Goal: Task Accomplishment & Management: Manage account settings

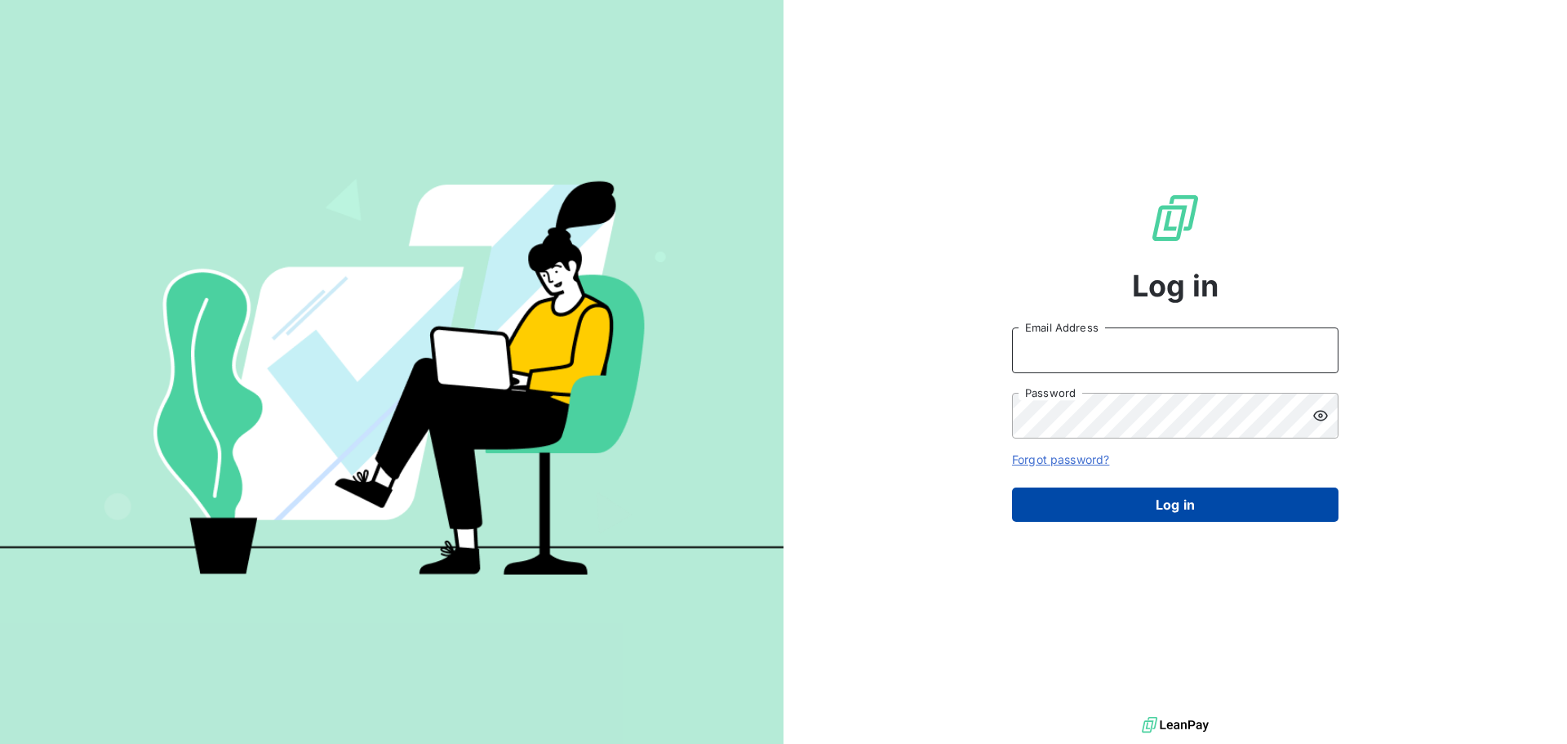
type input "oumaima.chaib@groupe-ydyle.fr"
click at [1189, 492] on button "Log in" at bounding box center [1175, 504] width 327 height 34
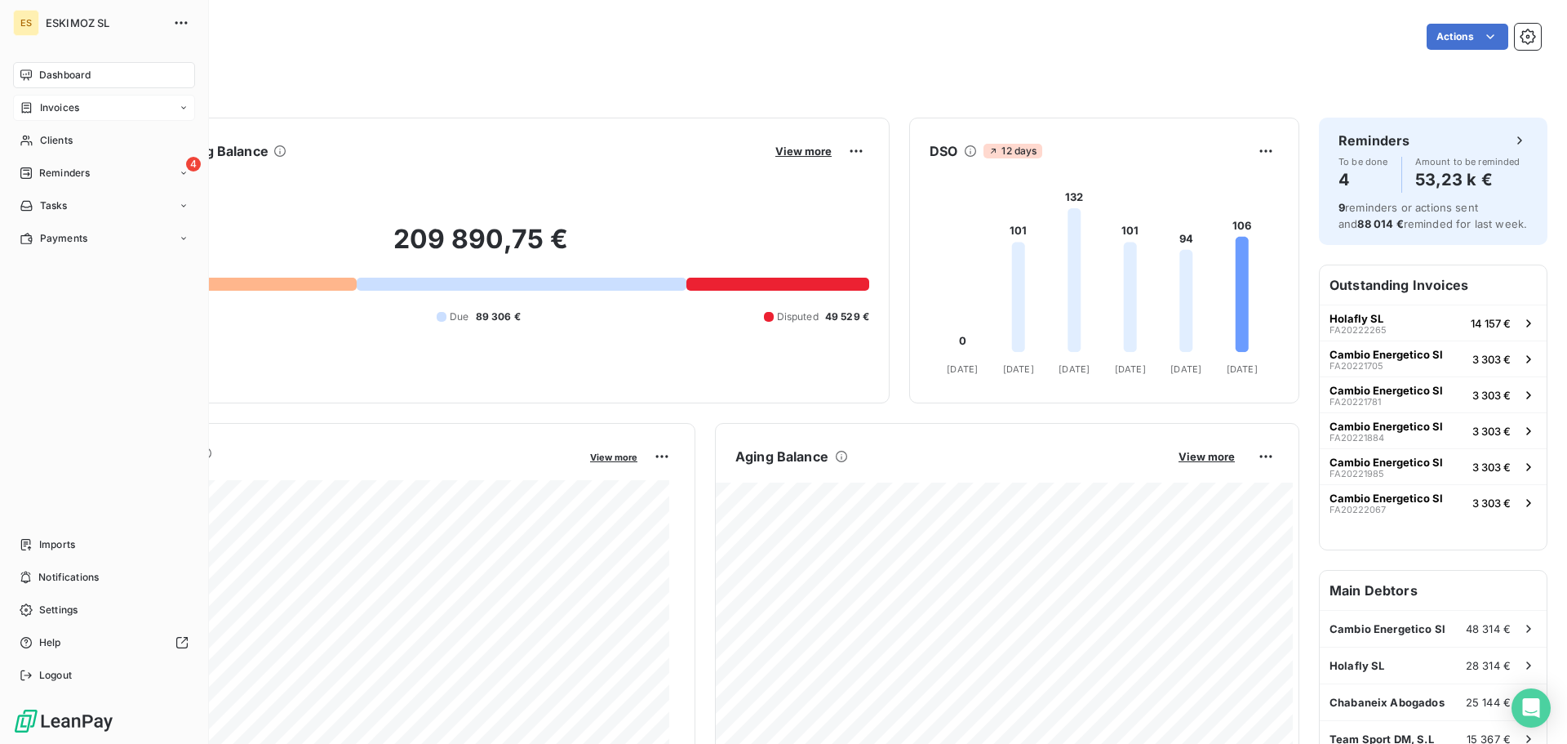
click at [59, 113] on span "Invoices" at bounding box center [59, 107] width 39 height 15
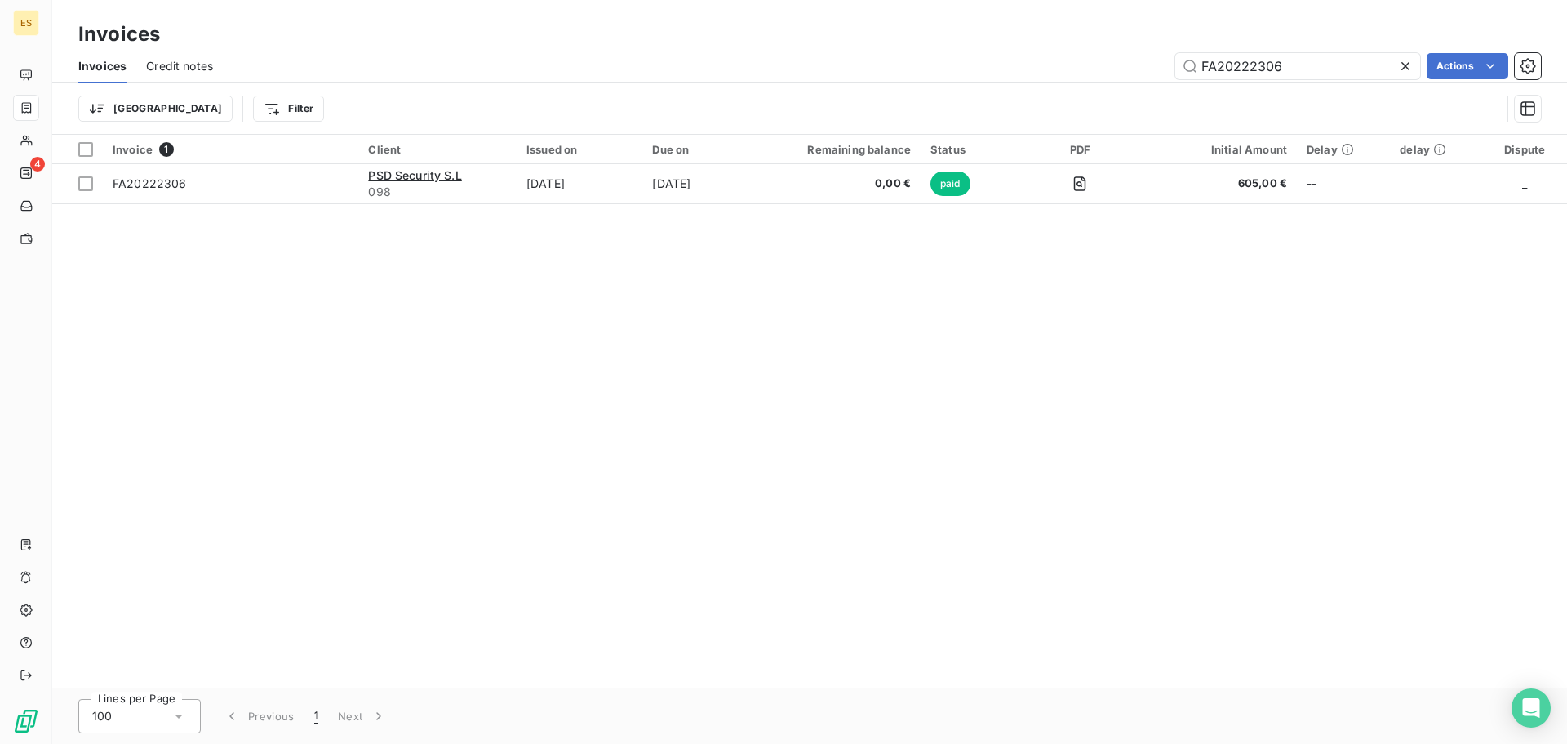
click at [1404, 68] on icon at bounding box center [1406, 66] width 16 height 16
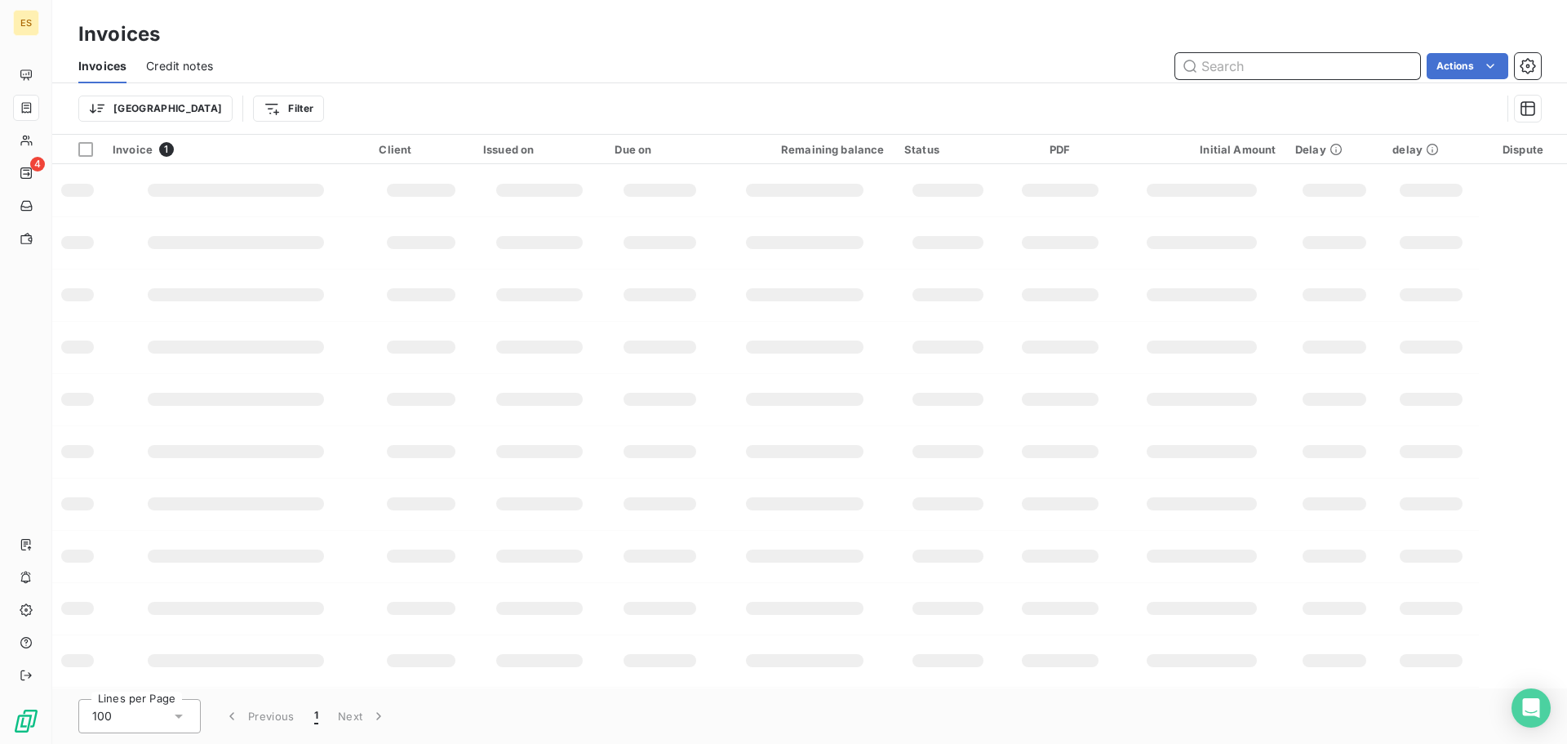
click at [1265, 69] on input "text" at bounding box center [1298, 66] width 245 height 26
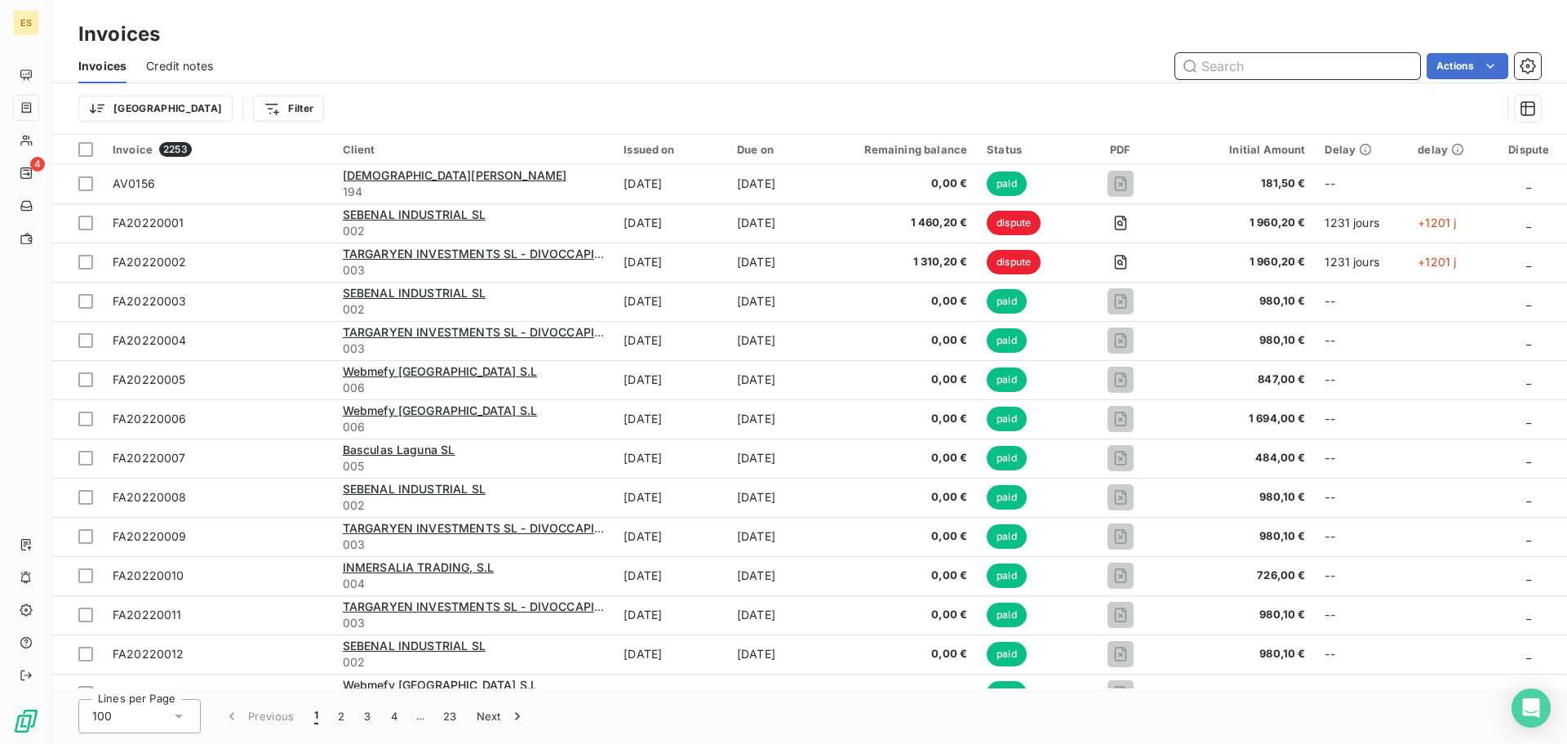
paste input "FA20222339"
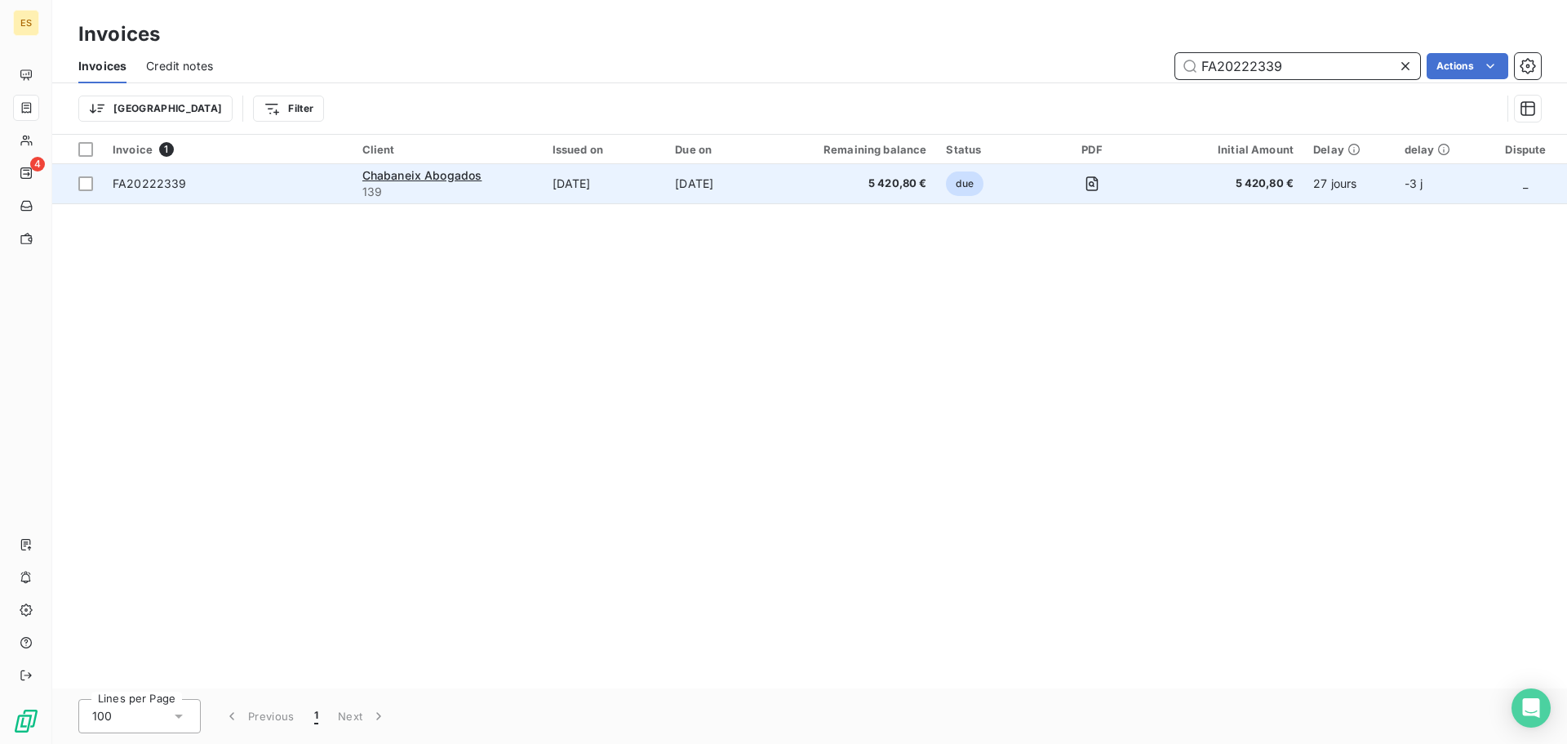
type input "FA20222339"
click at [499, 194] on span "139" at bounding box center [447, 192] width 171 height 16
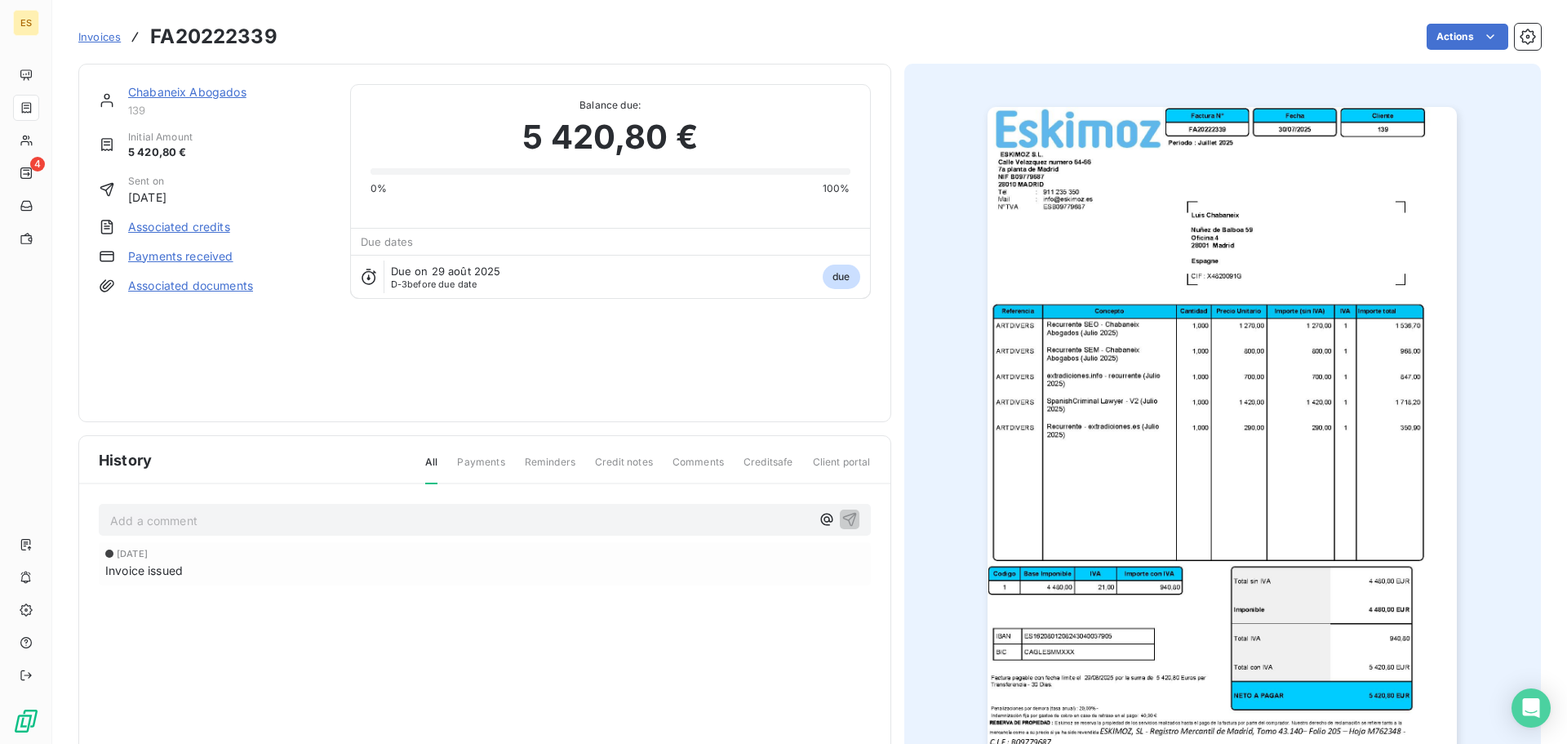
click at [172, 260] on link "Payments received" at bounding box center [180, 256] width 105 height 16
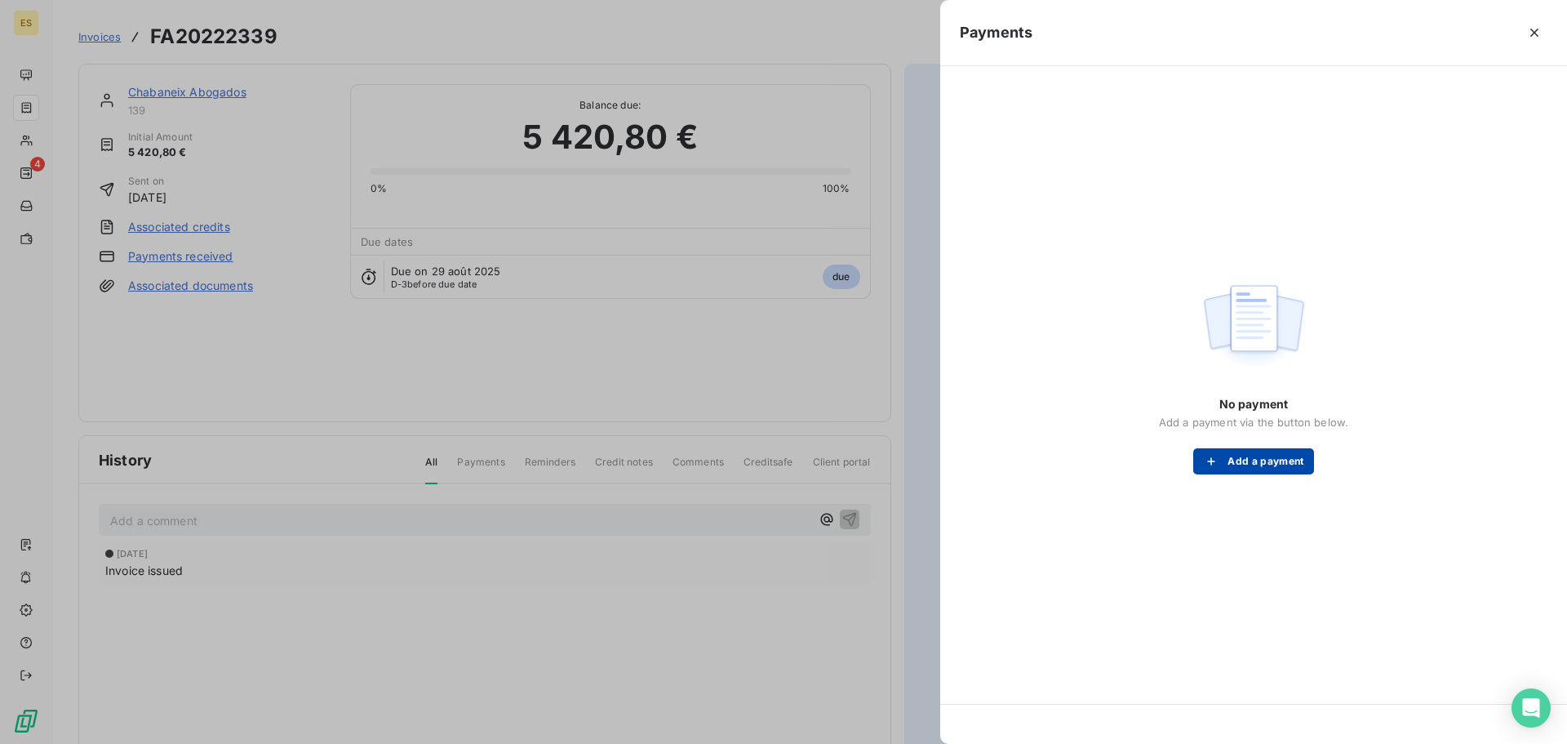
click at [1257, 473] on button "Add a payment" at bounding box center [1253, 461] width 120 height 26
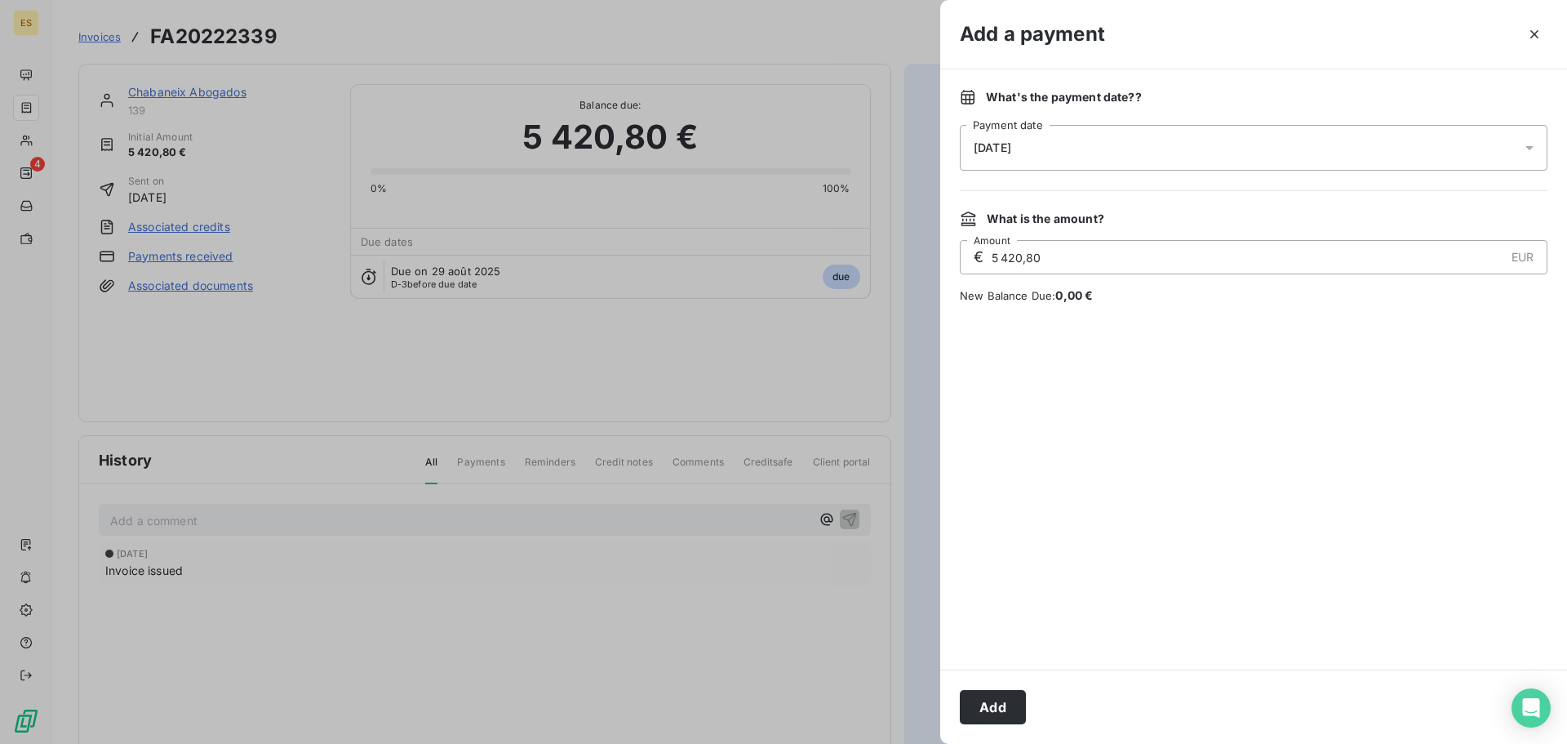
click at [1027, 696] on div "Add" at bounding box center [1253, 706] width 627 height 74
click at [994, 705] on button "Add" at bounding box center [993, 707] width 66 height 34
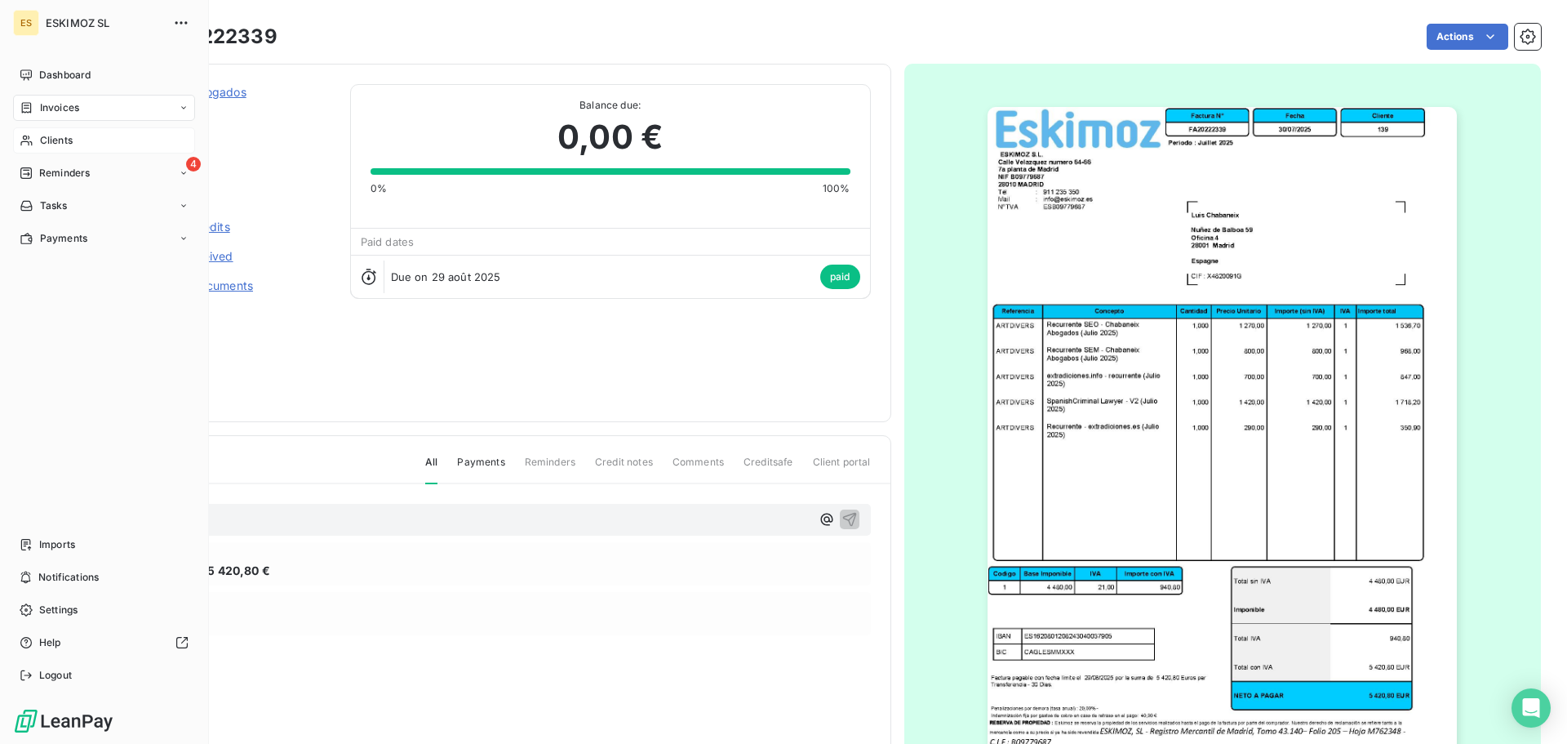
click at [73, 140] on span "Clients" at bounding box center [56, 140] width 33 height 15
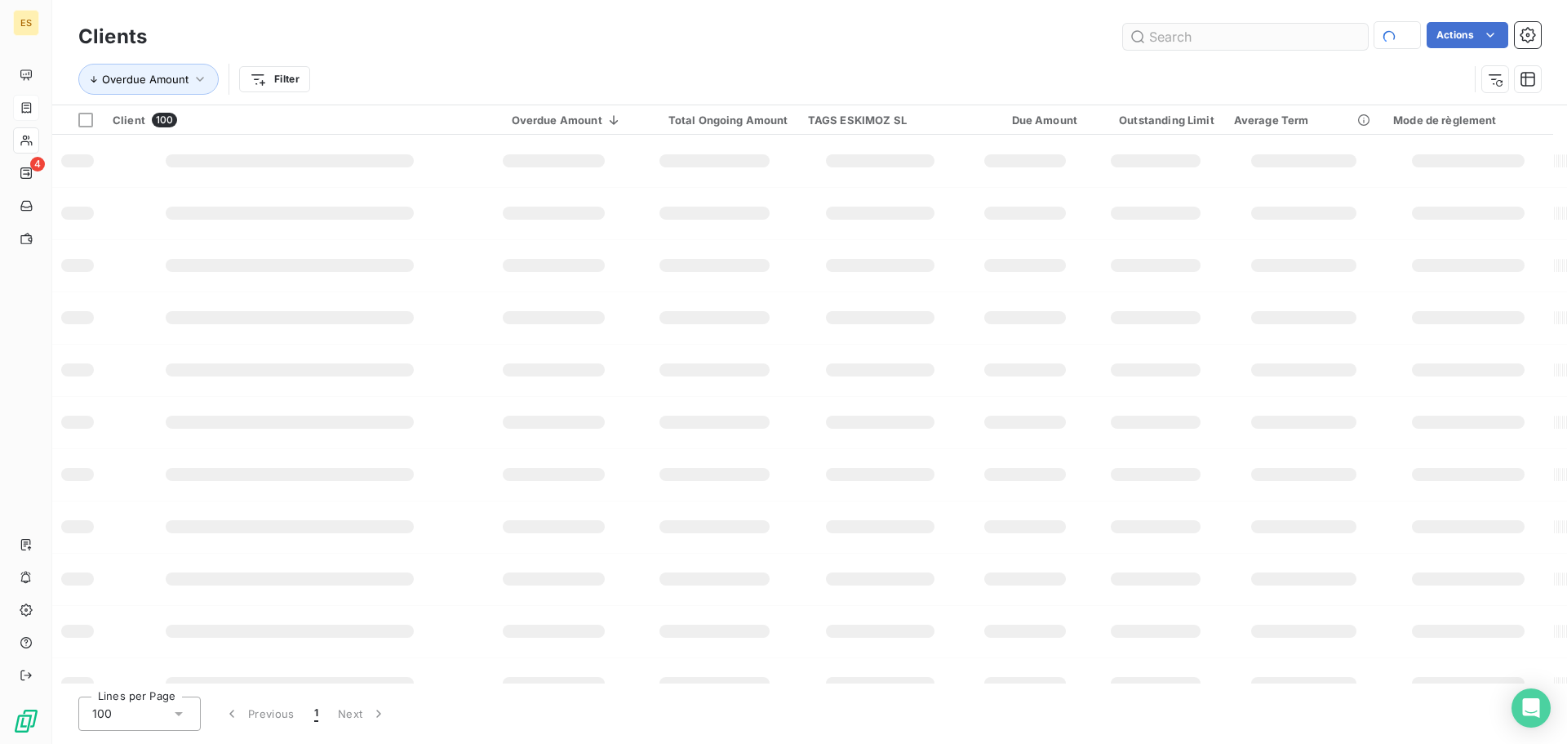
click at [1165, 46] on input "text" at bounding box center [1245, 37] width 245 height 26
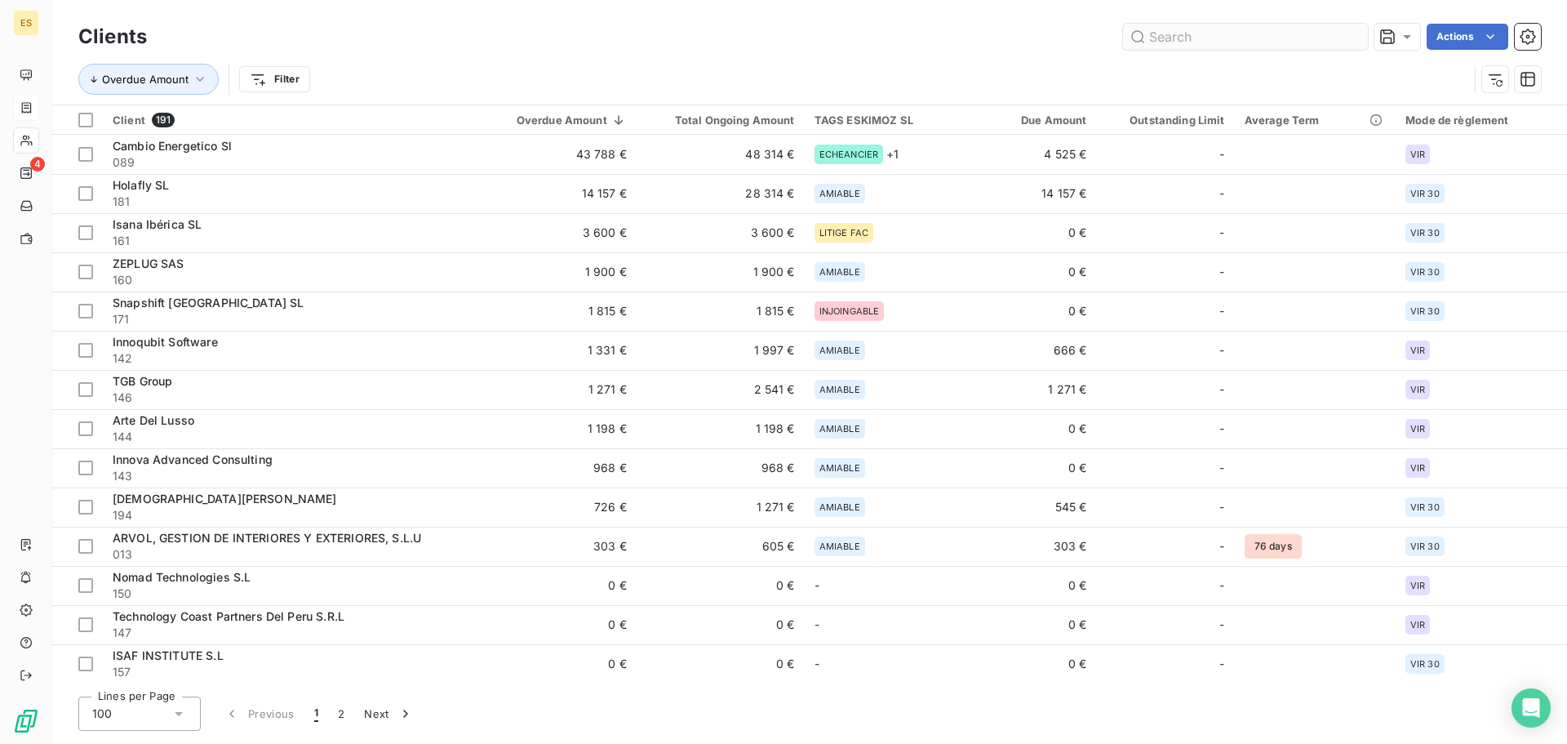
click at [1172, 32] on input "text" at bounding box center [1245, 37] width 245 height 26
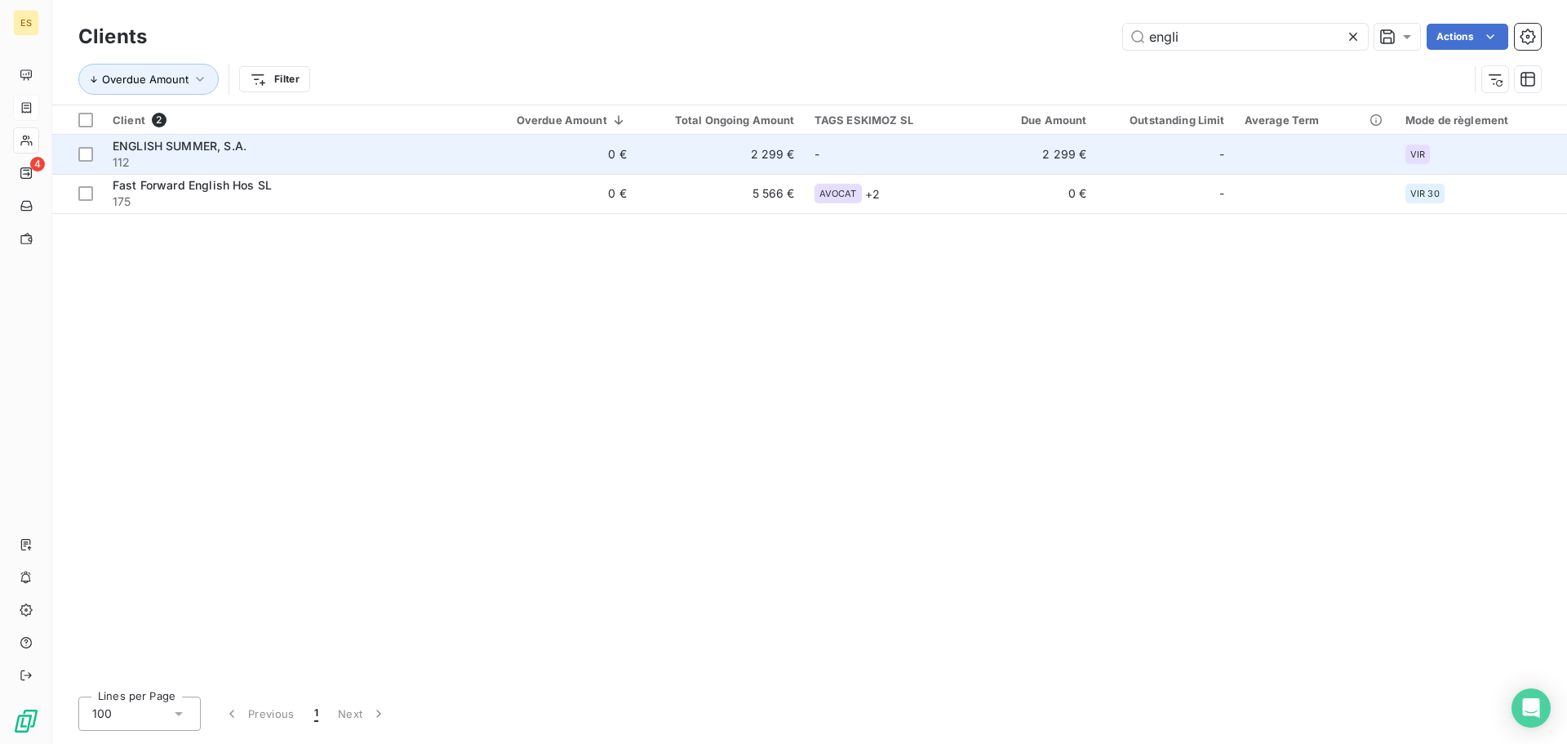
type input "engli"
click at [220, 144] on span "ENGLISH SUMMER, S.A." at bounding box center [180, 146] width 134 height 14
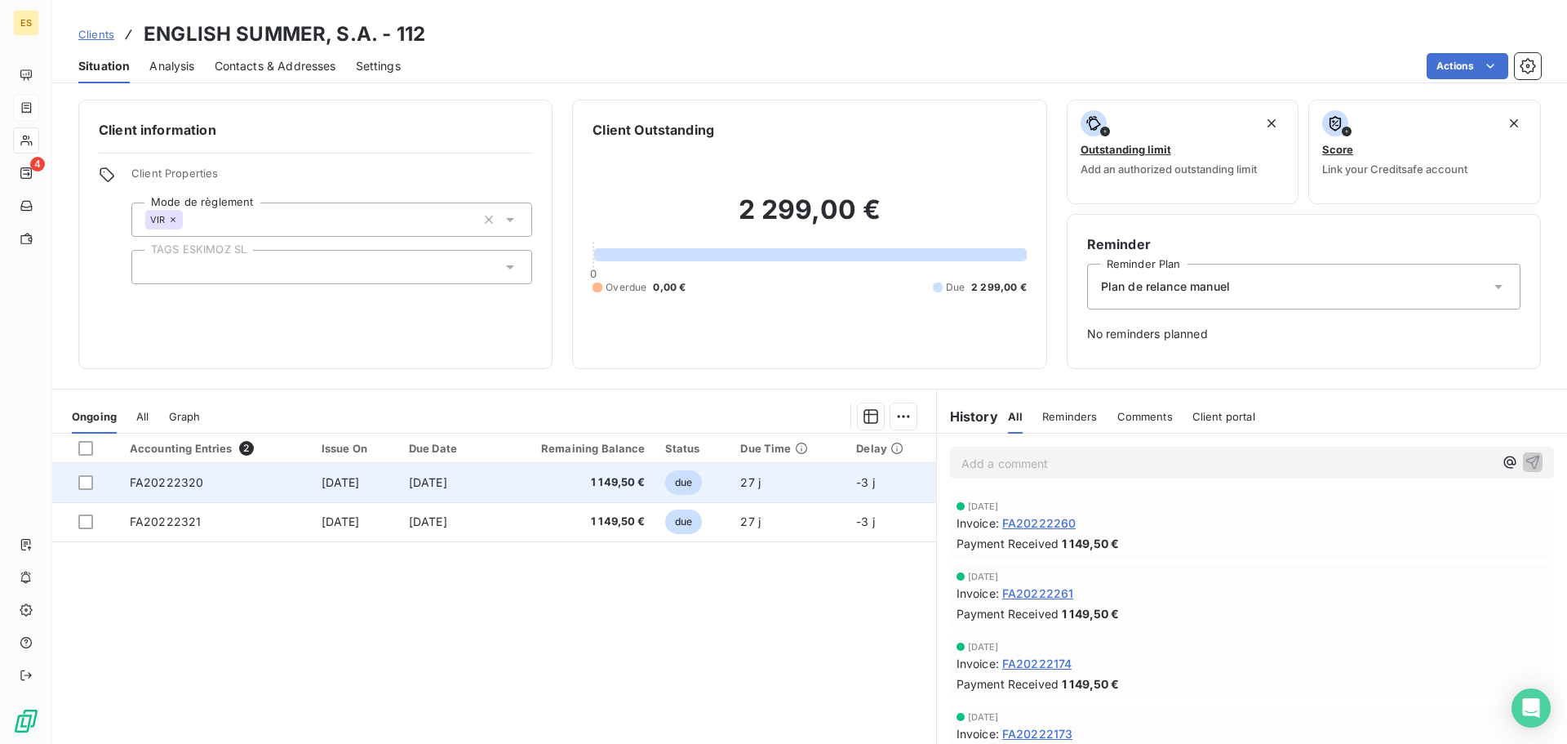
click at [314, 472] on td "[DATE]" at bounding box center [355, 482] width 87 height 39
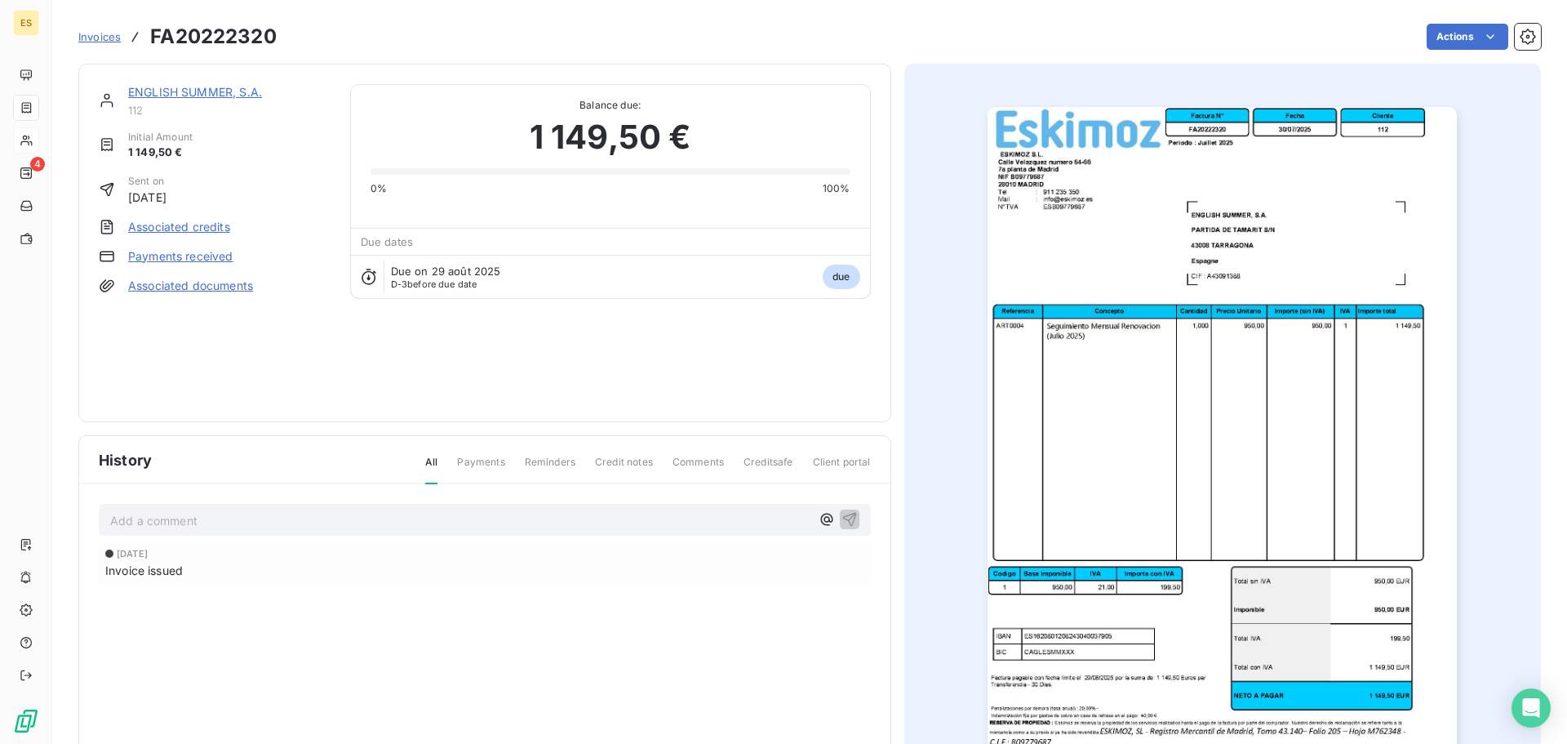
click at [196, 258] on link "Payments received" at bounding box center [180, 256] width 105 height 16
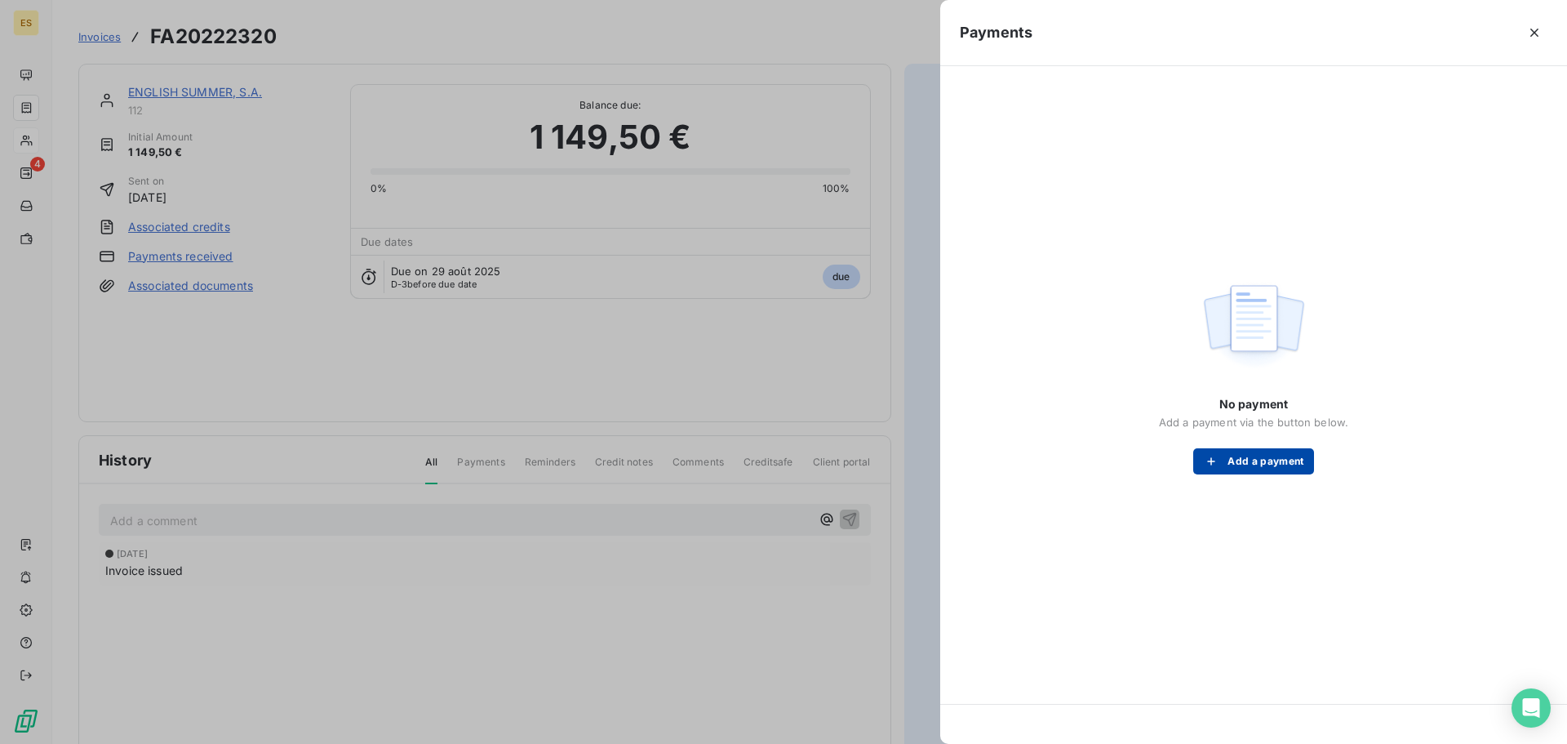
click at [1256, 464] on button "Add a payment" at bounding box center [1253, 461] width 120 height 26
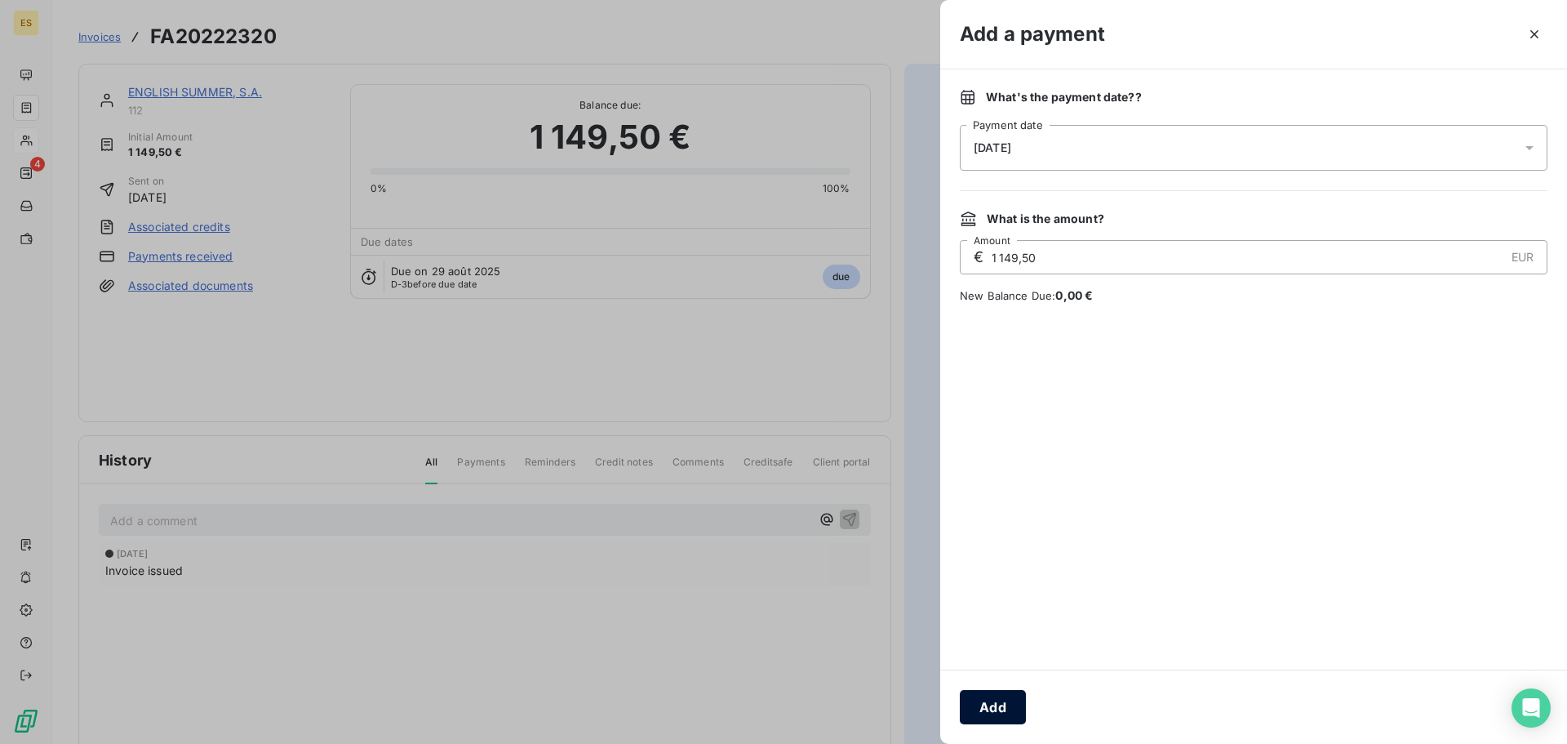
click at [980, 713] on button "Add" at bounding box center [993, 707] width 66 height 34
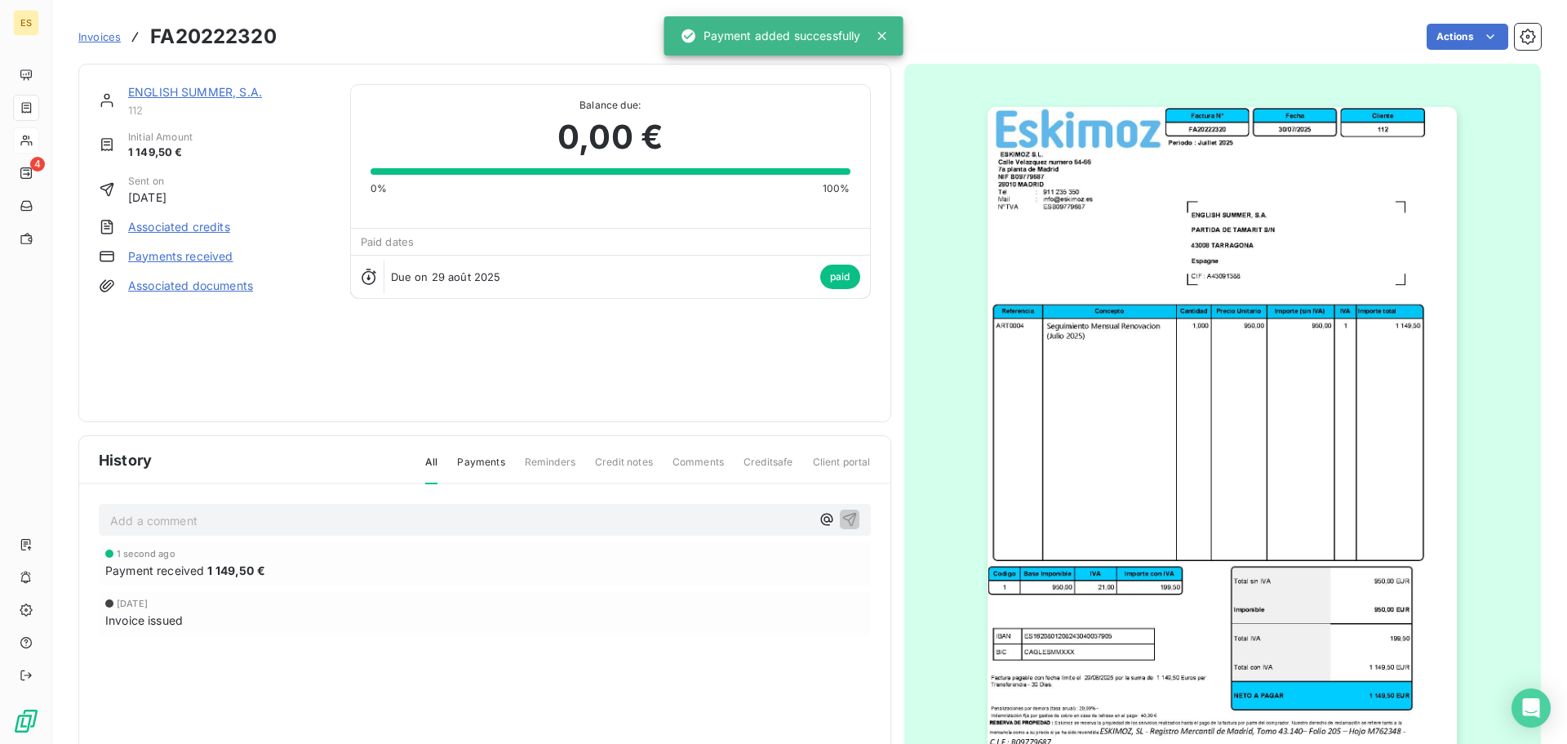
click at [188, 94] on link "ENGLISH SUMMER, S.A." at bounding box center [195, 92] width 134 height 14
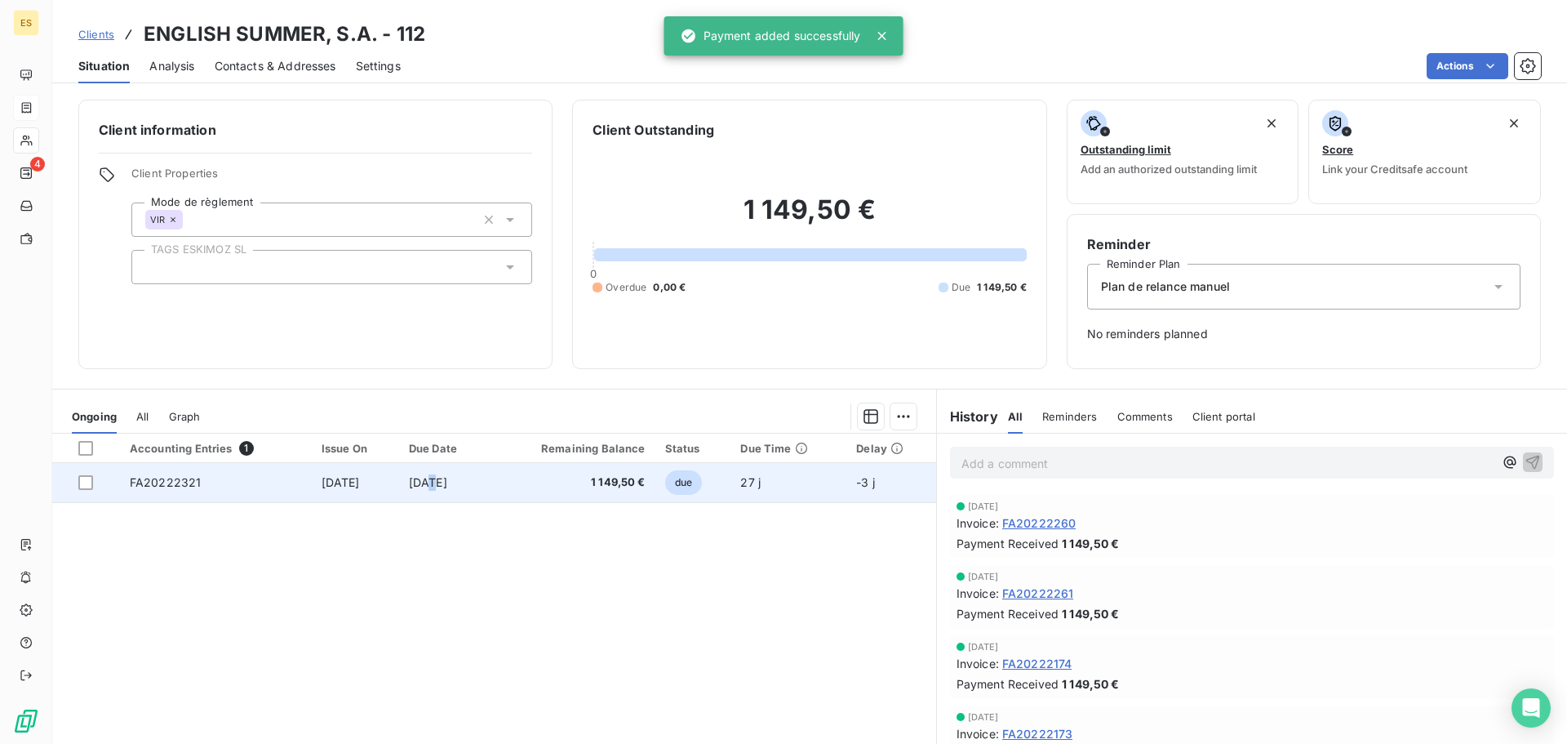
click at [435, 486] on span "[DATE]" at bounding box center [428, 482] width 38 height 14
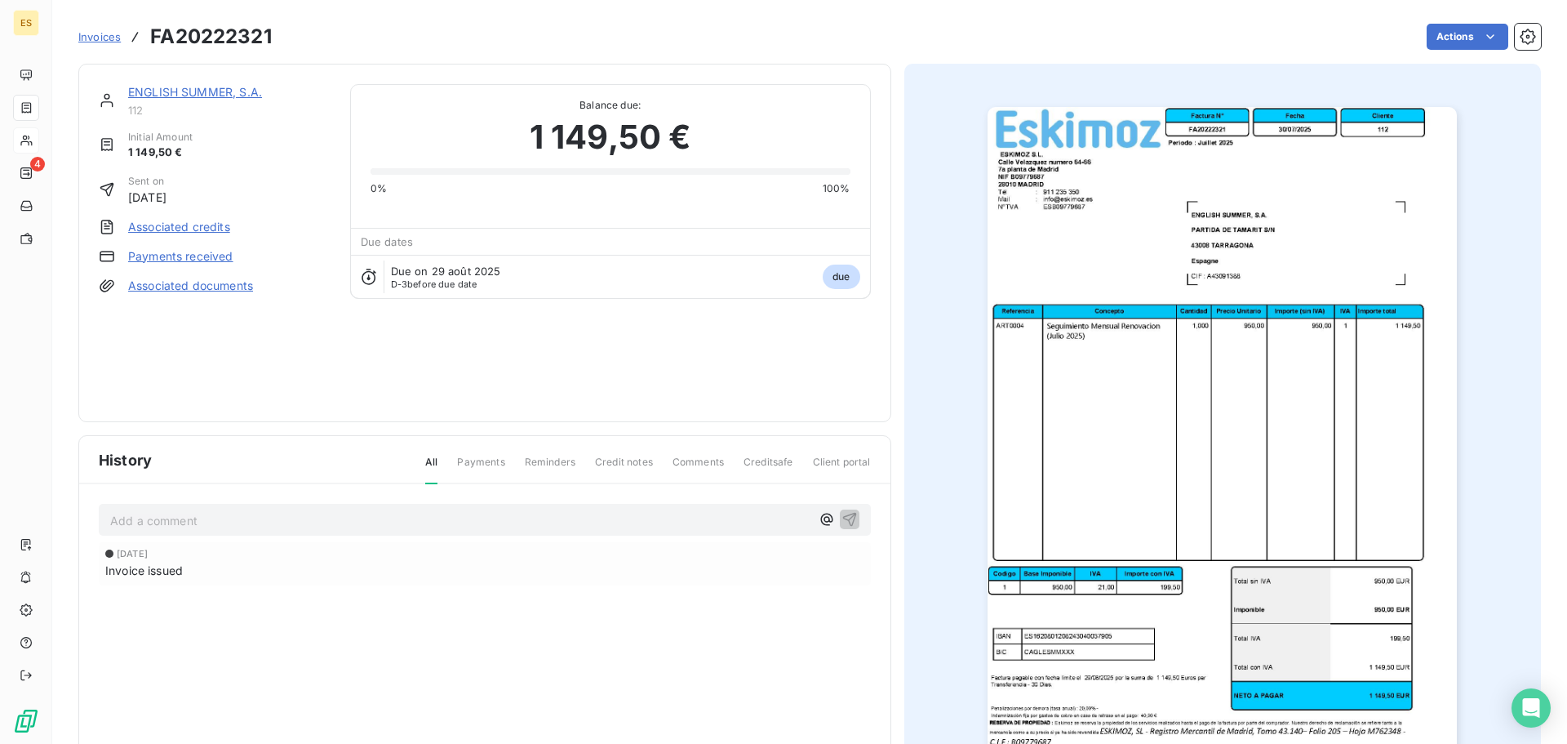
click at [171, 259] on link "Payments received" at bounding box center [180, 256] width 105 height 16
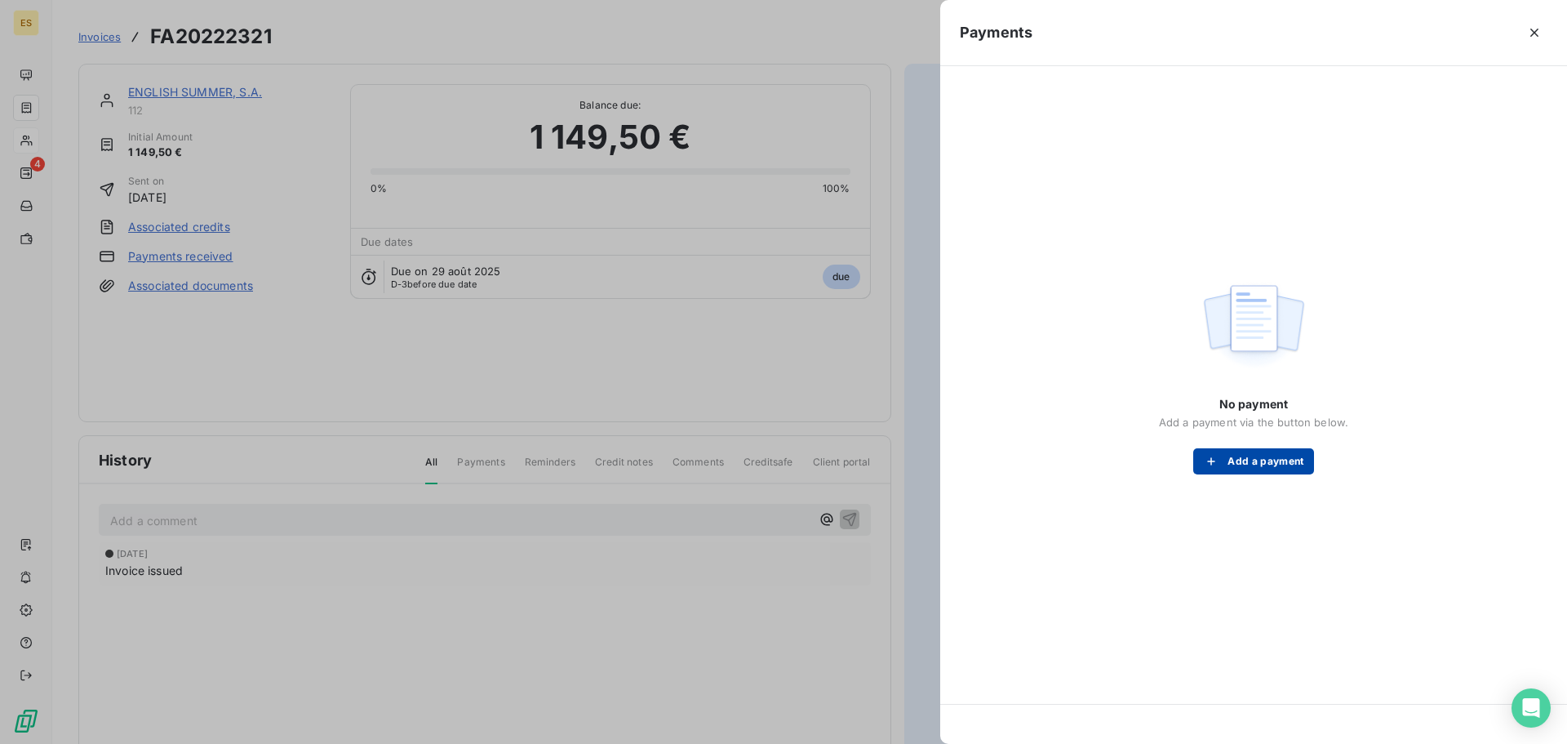
click at [1278, 473] on button "Add a payment" at bounding box center [1253, 461] width 120 height 26
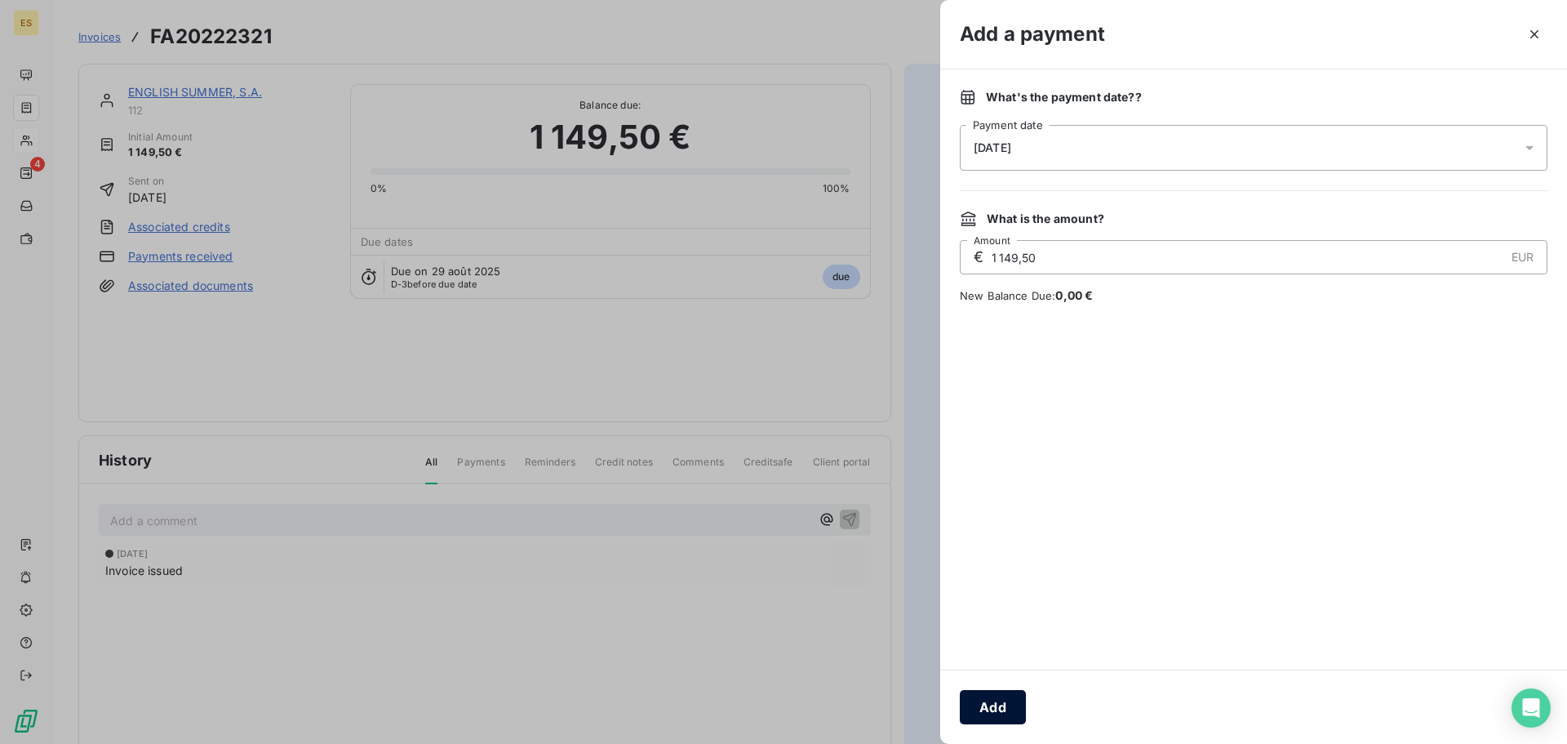
click at [995, 707] on button "Add" at bounding box center [993, 707] width 66 height 34
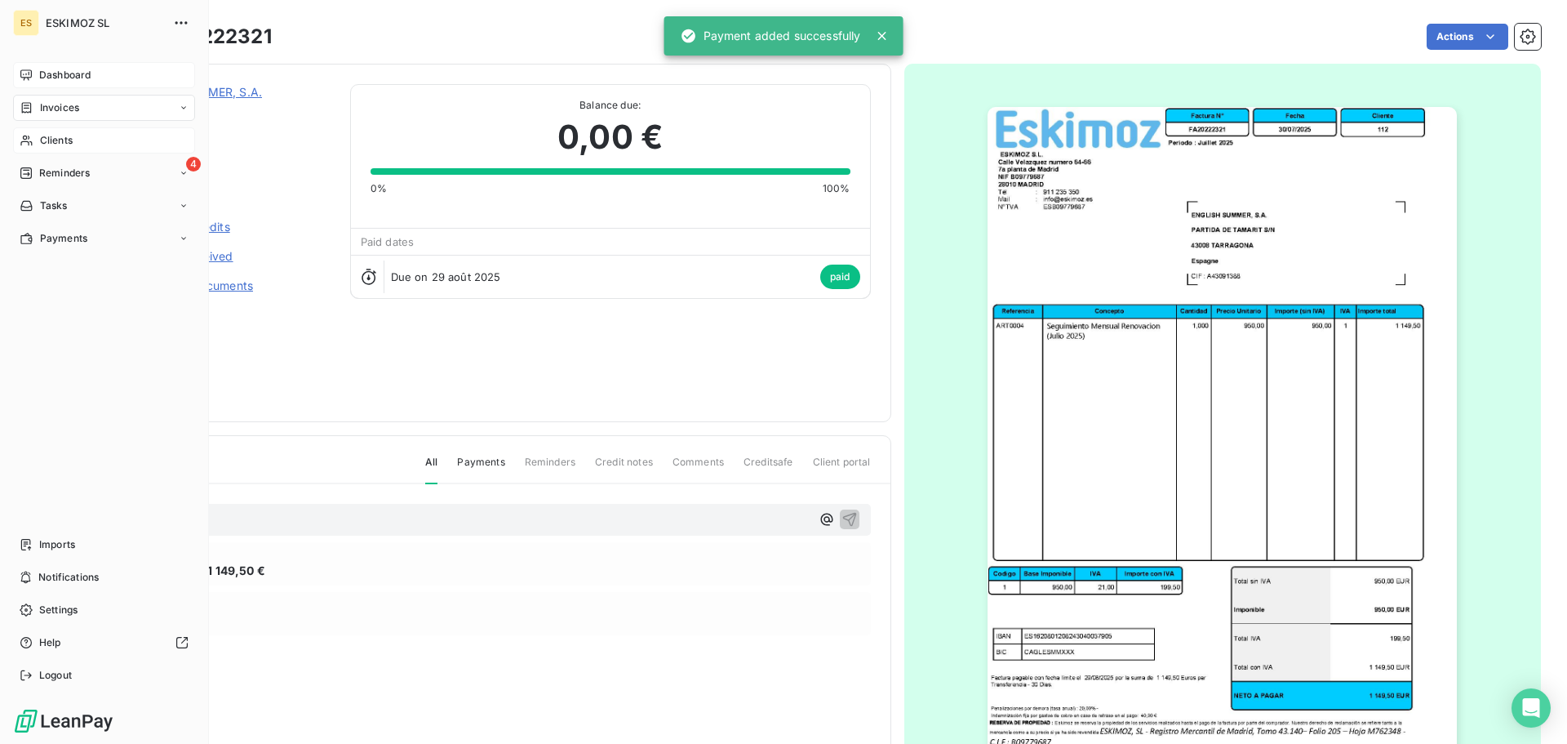
click at [56, 69] on span "Dashboard" at bounding box center [64, 75] width 51 height 15
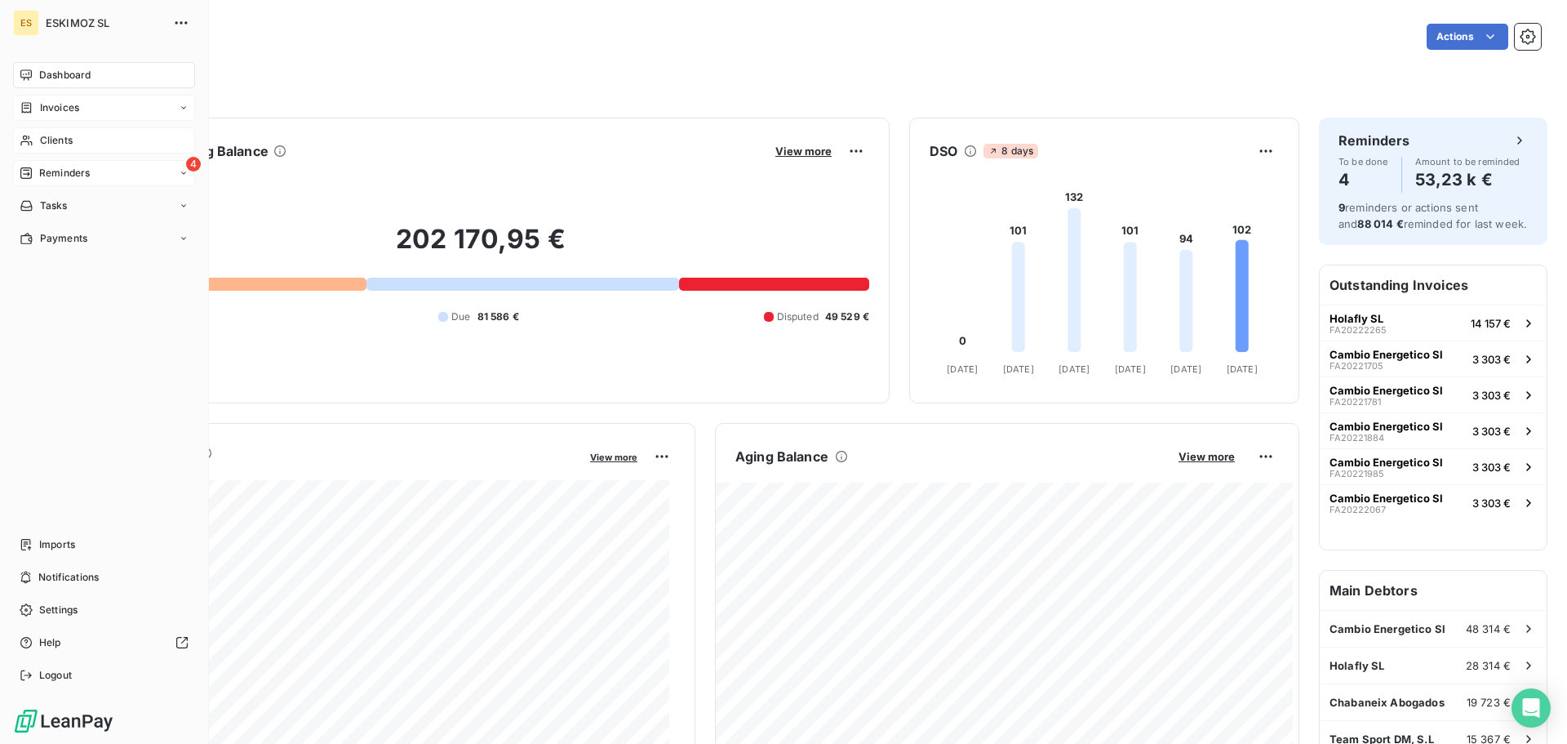
click at [28, 174] on icon at bounding box center [25, 172] width 11 height 11
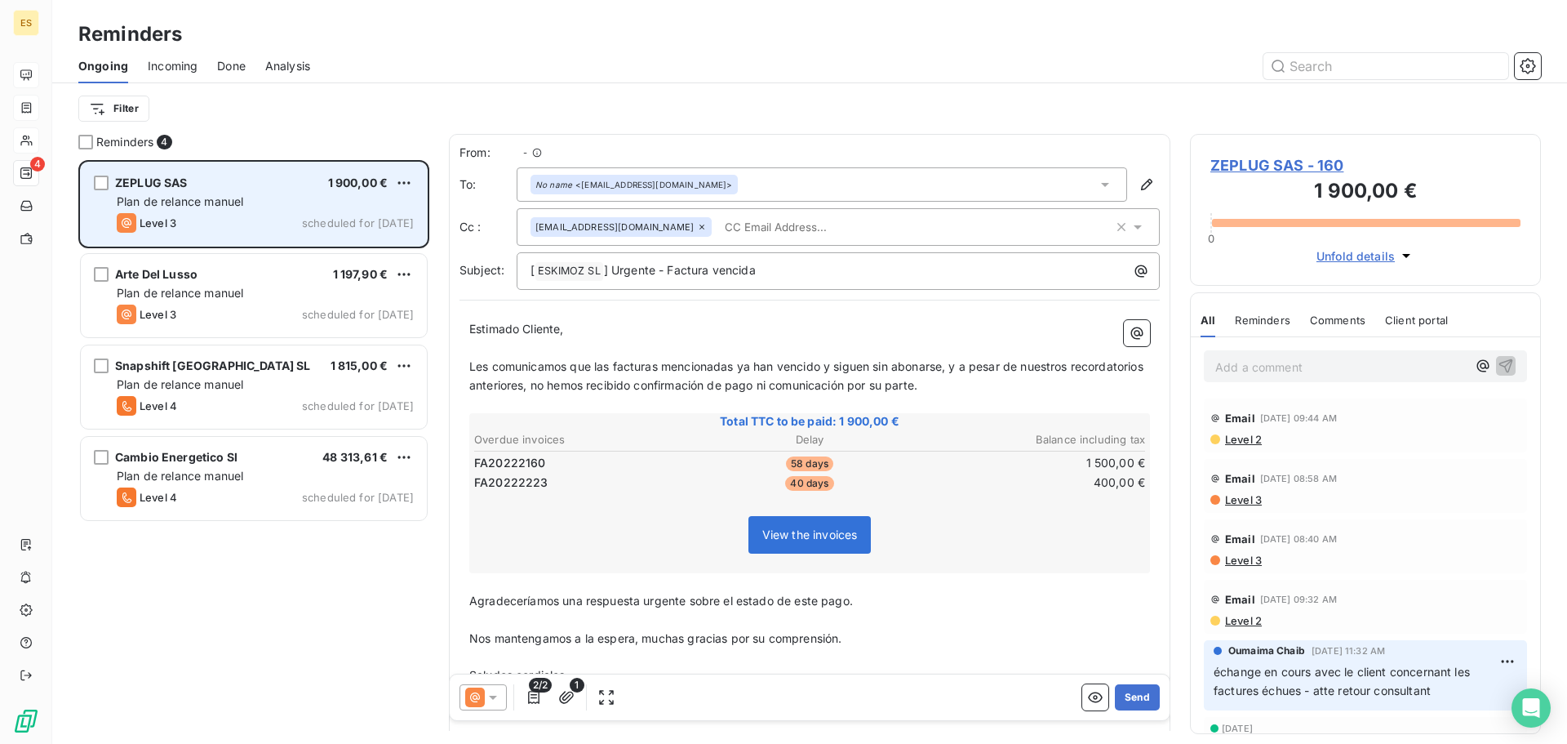
scroll to position [571, 339]
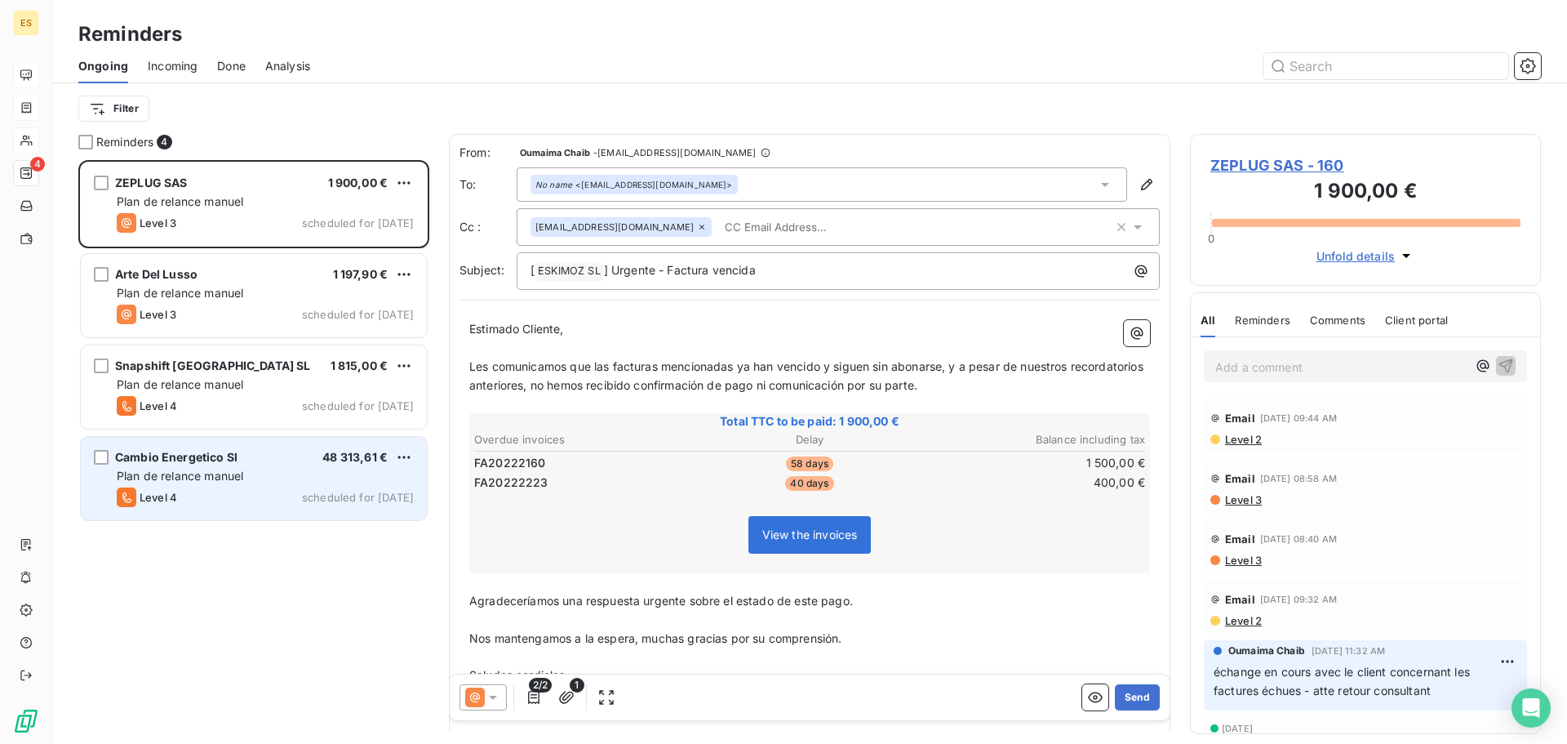
click at [201, 439] on div "Cambio Energetico Sl 48 313,61 € Plan de relance [PERSON_NAME] Level 4 schedule…" at bounding box center [254, 478] width 346 height 83
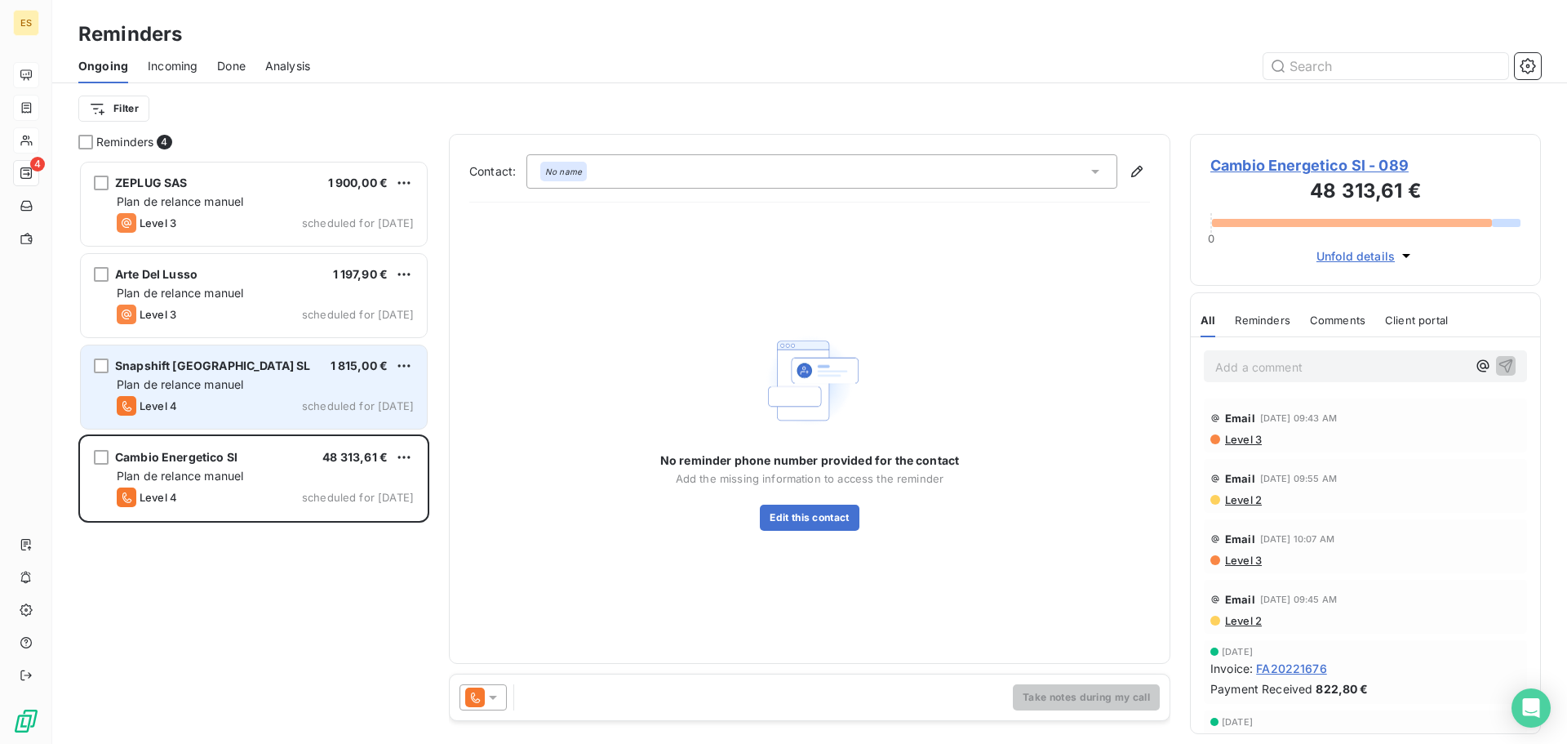
click at [202, 367] on span "Snapshift [GEOGRAPHIC_DATA] SL" at bounding box center [213, 365] width 196 height 14
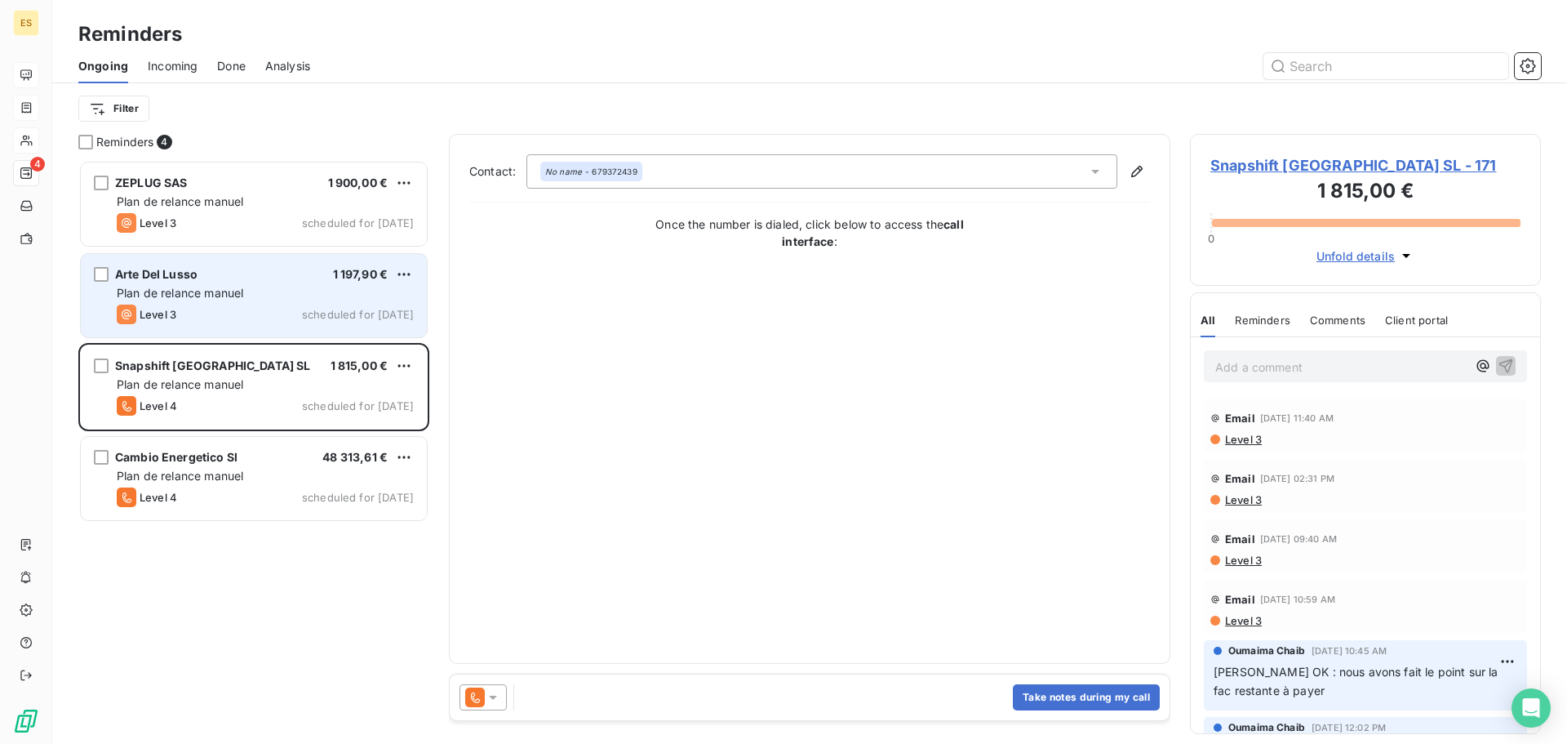
click at [209, 273] on div "Arte Del Lusso 1 197,90 €" at bounding box center [265, 274] width 297 height 15
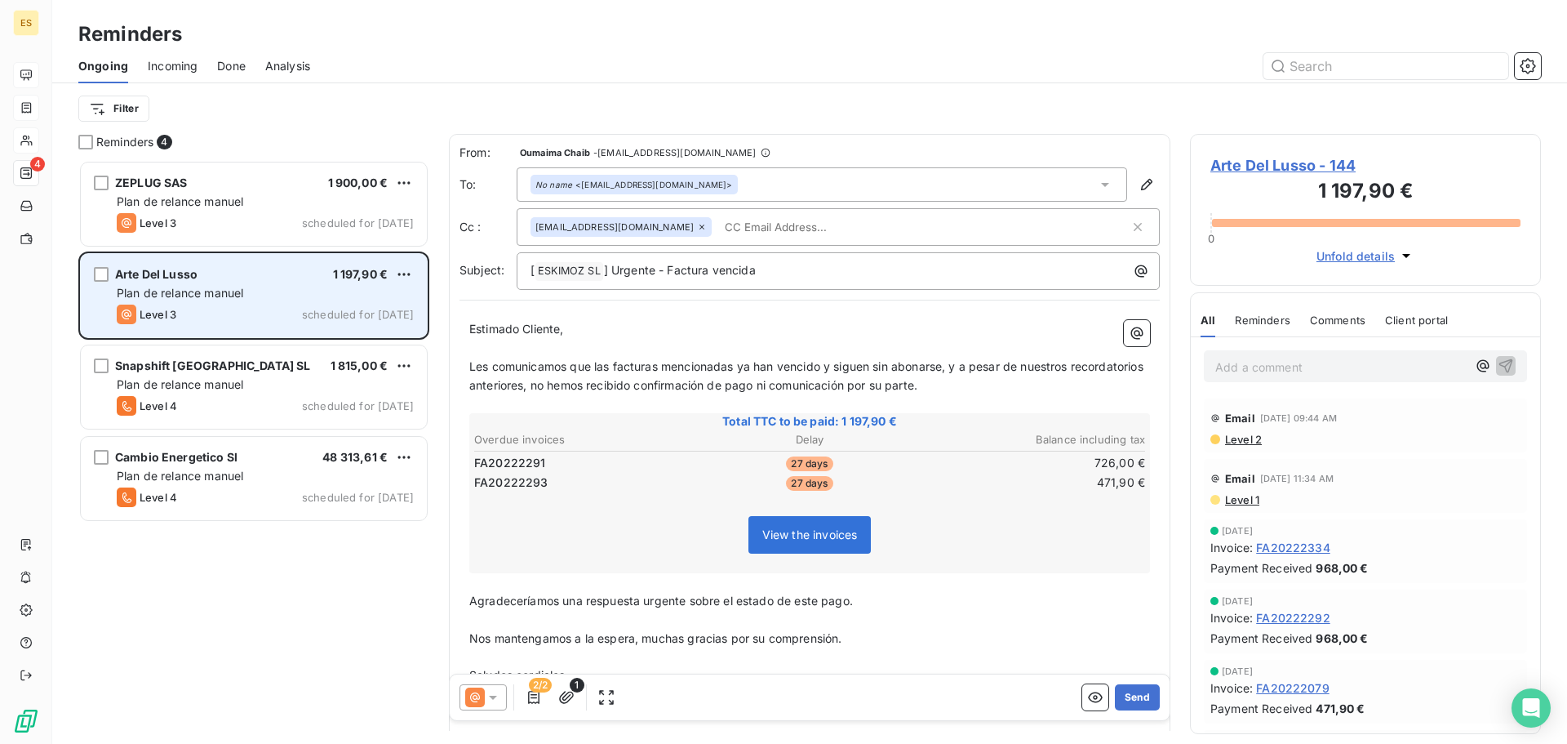
click at [419, 268] on div "Arte Del Lusso 1 197,90 € Plan de relance [PERSON_NAME] Level 3 scheduled for […" at bounding box center [254, 295] width 346 height 83
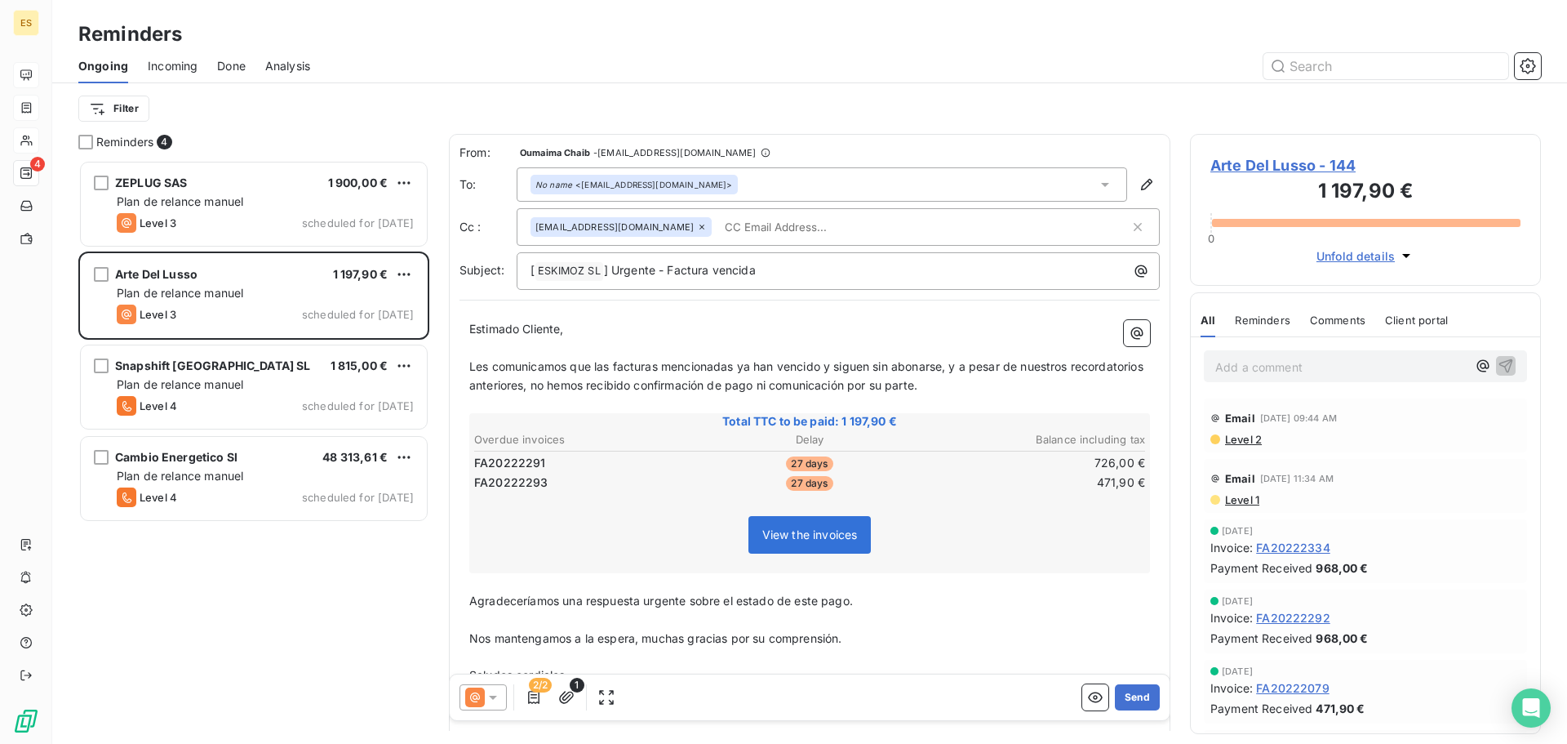
click at [409, 269] on html "ES 4 Reminders Ongoing Incoming Done Analysis Filter Reminders 4 ZEPLUG SAS 1 9…" at bounding box center [783, 372] width 1567 height 744
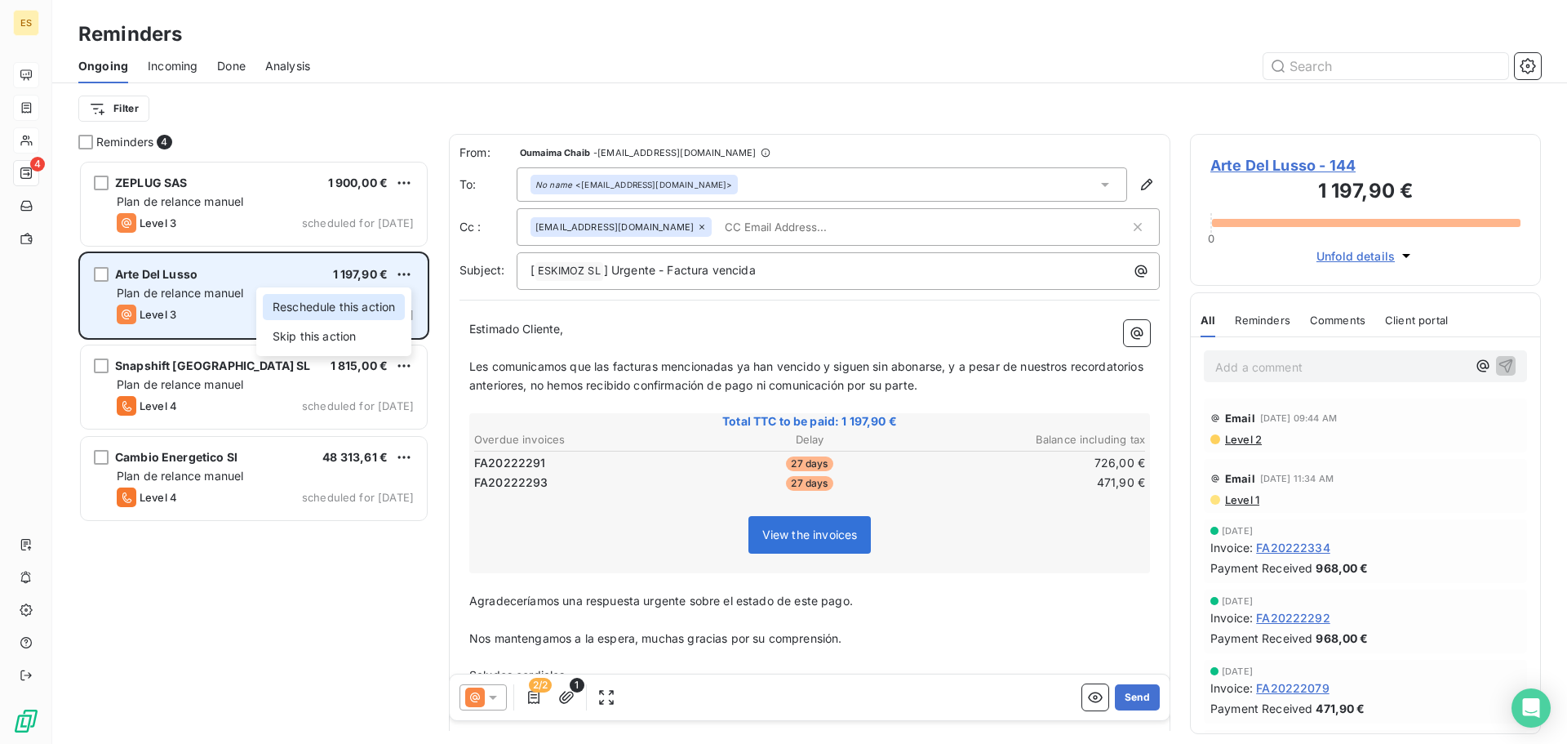
click at [326, 309] on div "Reschedule this action" at bounding box center [334, 307] width 142 height 26
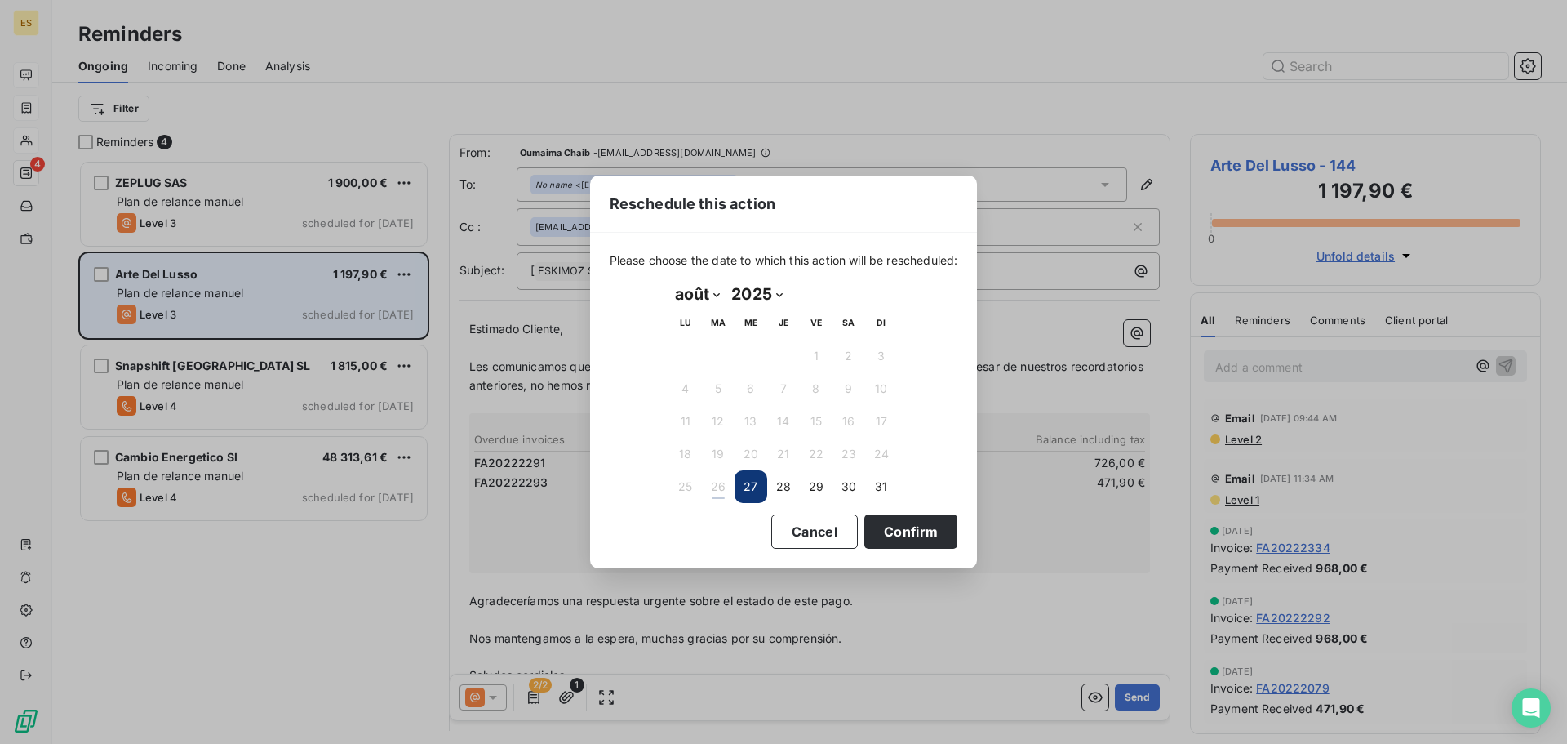
click at [716, 296] on select "janvier février mars avril mai juin juillet août septembre octobre novembre déc…" at bounding box center [697, 294] width 56 height 26
select select "8"
click at [669, 281] on select "janvier février mars avril mai juin juillet août septembre octobre novembre déc…" at bounding box center [697, 294] width 56 height 26
click at [681, 353] on button "1" at bounding box center [685, 356] width 33 height 33
click at [912, 532] on button "Confirm" at bounding box center [910, 531] width 93 height 34
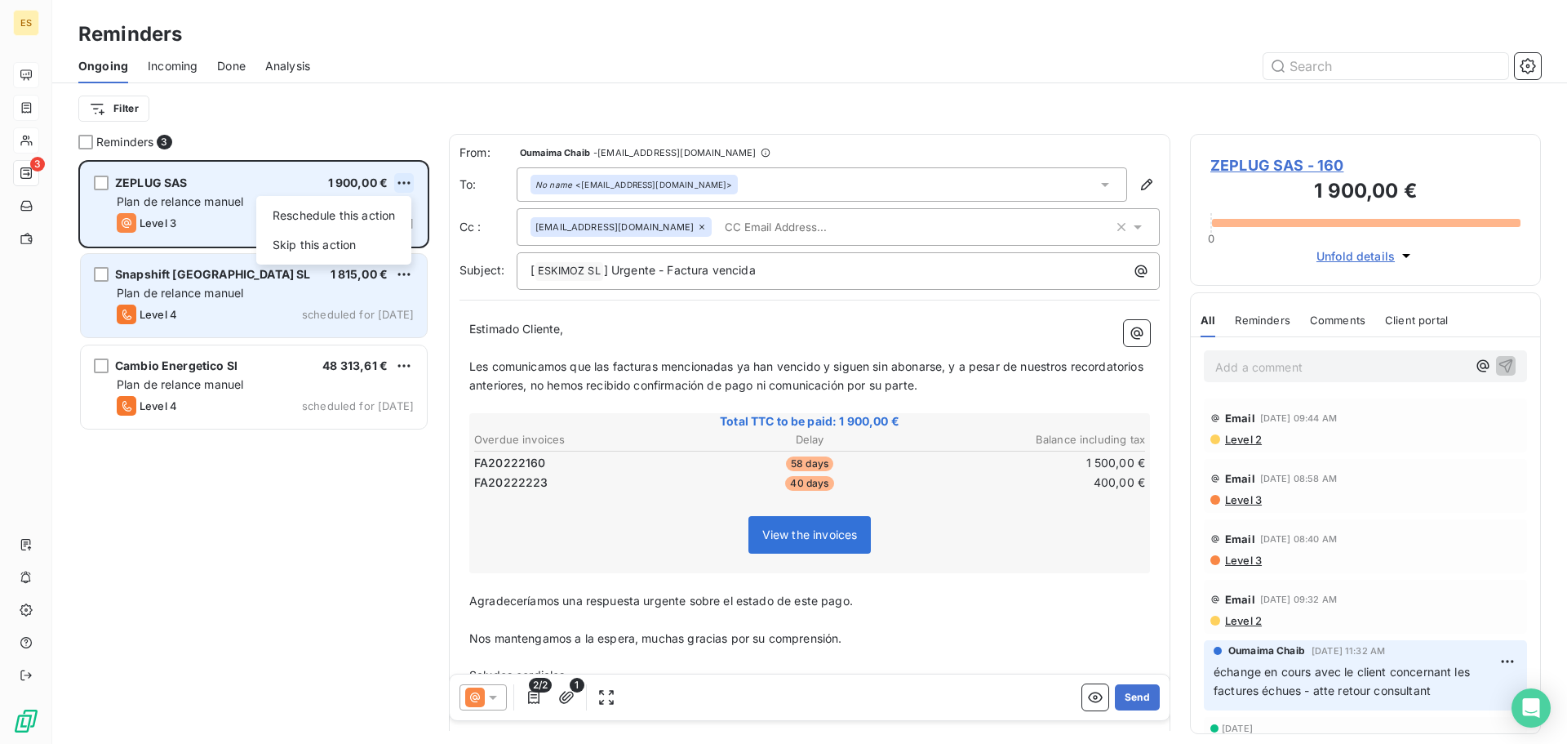
click at [400, 179] on html "ES 3 Reminders Ongoing Incoming Done Analysis Filter Reminders 3 ZEPLUG SAS 1 9…" at bounding box center [783, 372] width 1567 height 744
click at [320, 225] on div "Reschedule this action" at bounding box center [334, 215] width 142 height 26
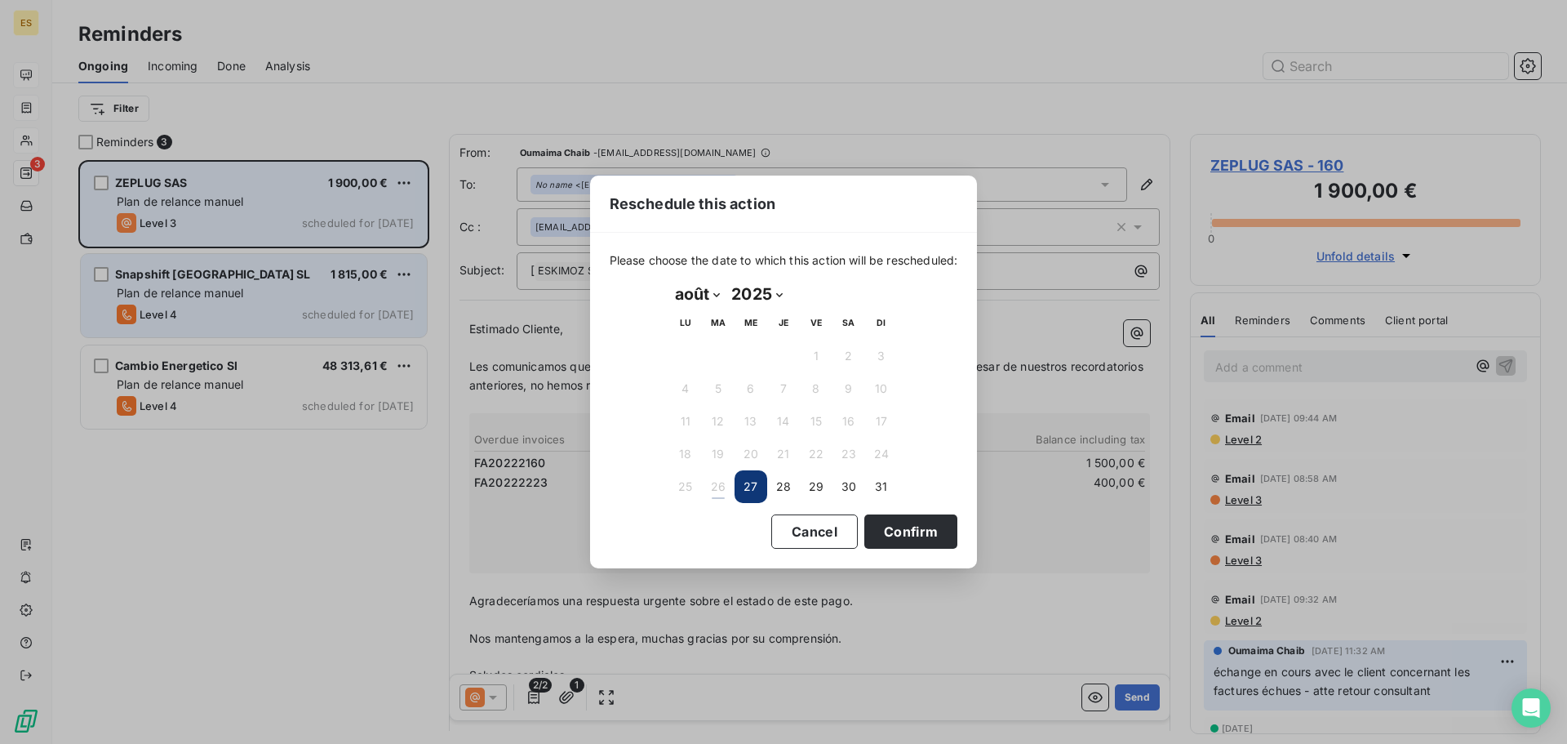
click at [706, 296] on select "janvier février mars avril mai juin juillet août septembre octobre novembre déc…" at bounding box center [697, 294] width 56 height 26
select select "8"
click at [669, 281] on select "janvier février mars avril mai juin juillet août septembre octobre novembre déc…" at bounding box center [697, 294] width 56 height 26
click at [691, 353] on button "1" at bounding box center [685, 356] width 33 height 33
click at [928, 536] on button "Confirm" at bounding box center [910, 531] width 93 height 34
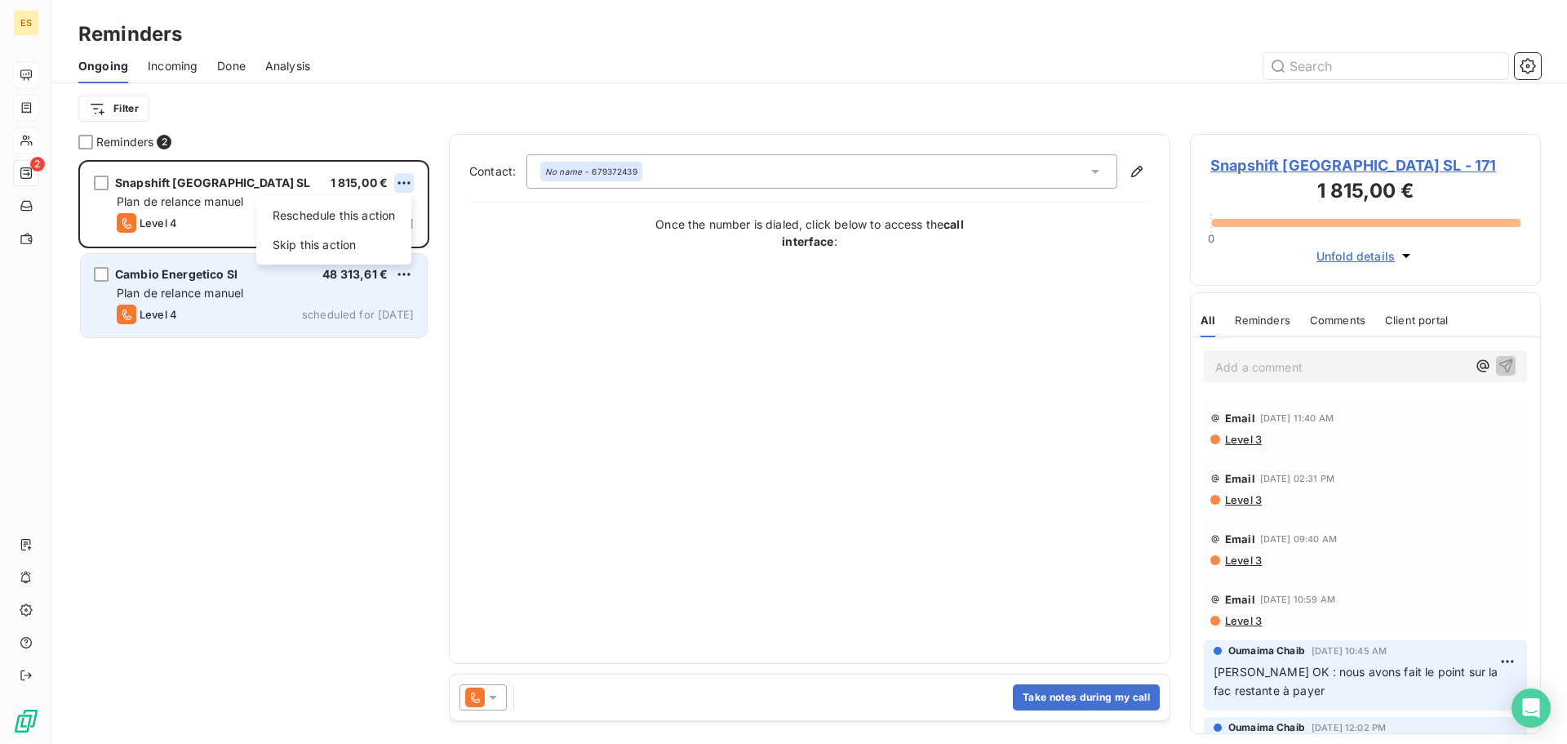
click at [410, 182] on html "ES 2 Reminders Ongoing Incoming Done Analysis Filter Reminders 2 Snapshift [GEO…" at bounding box center [783, 372] width 1567 height 744
click at [347, 217] on div "Reschedule this action" at bounding box center [334, 215] width 142 height 26
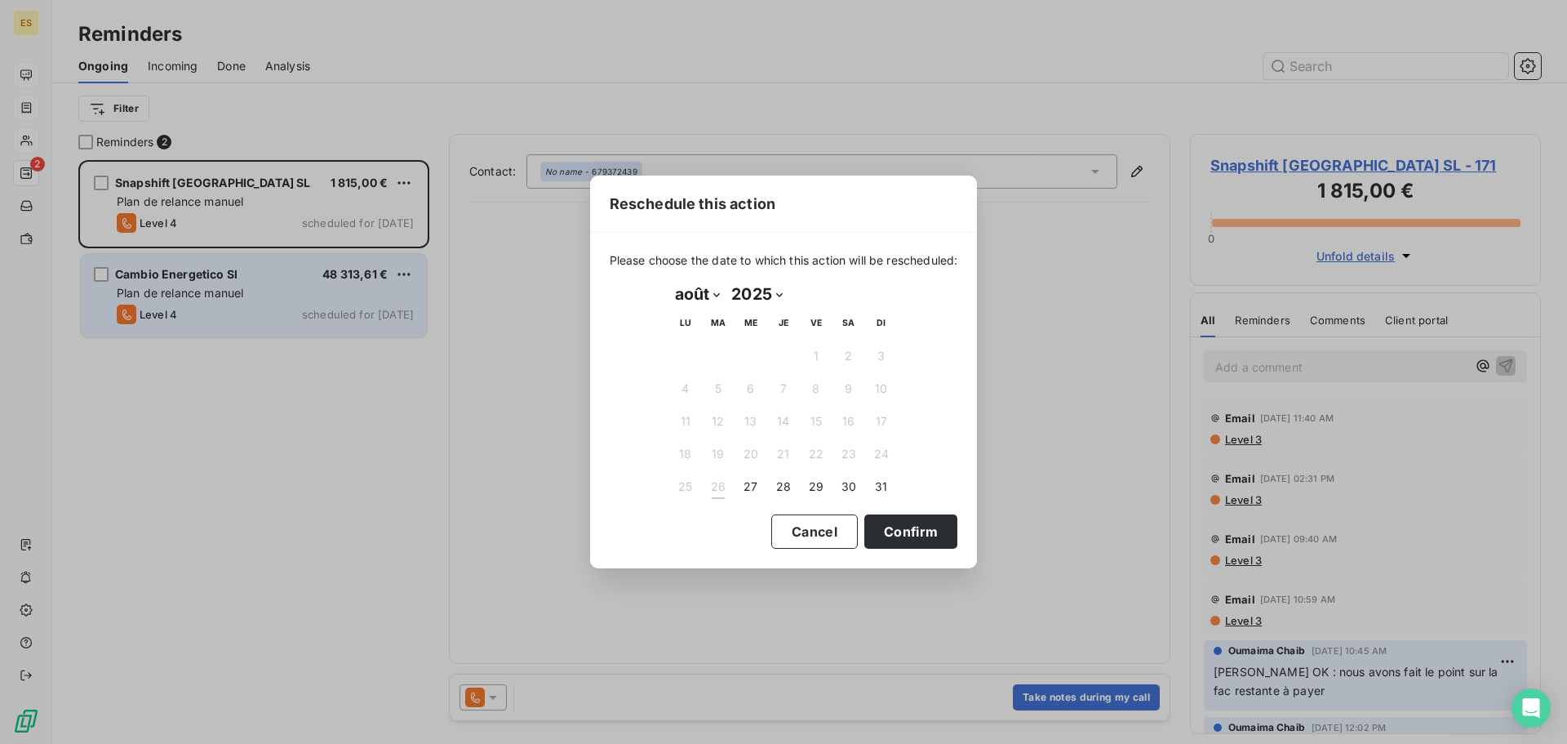
click at [691, 291] on select "janvier février mars avril mai juin juillet août septembre octobre novembre déc…" at bounding box center [697, 294] width 56 height 26
select select "8"
click at [669, 281] on select "janvier février mars avril mai juin juillet août septembre octobre novembre déc…" at bounding box center [697, 294] width 56 height 26
click at [927, 528] on button "Confirm" at bounding box center [910, 531] width 93 height 34
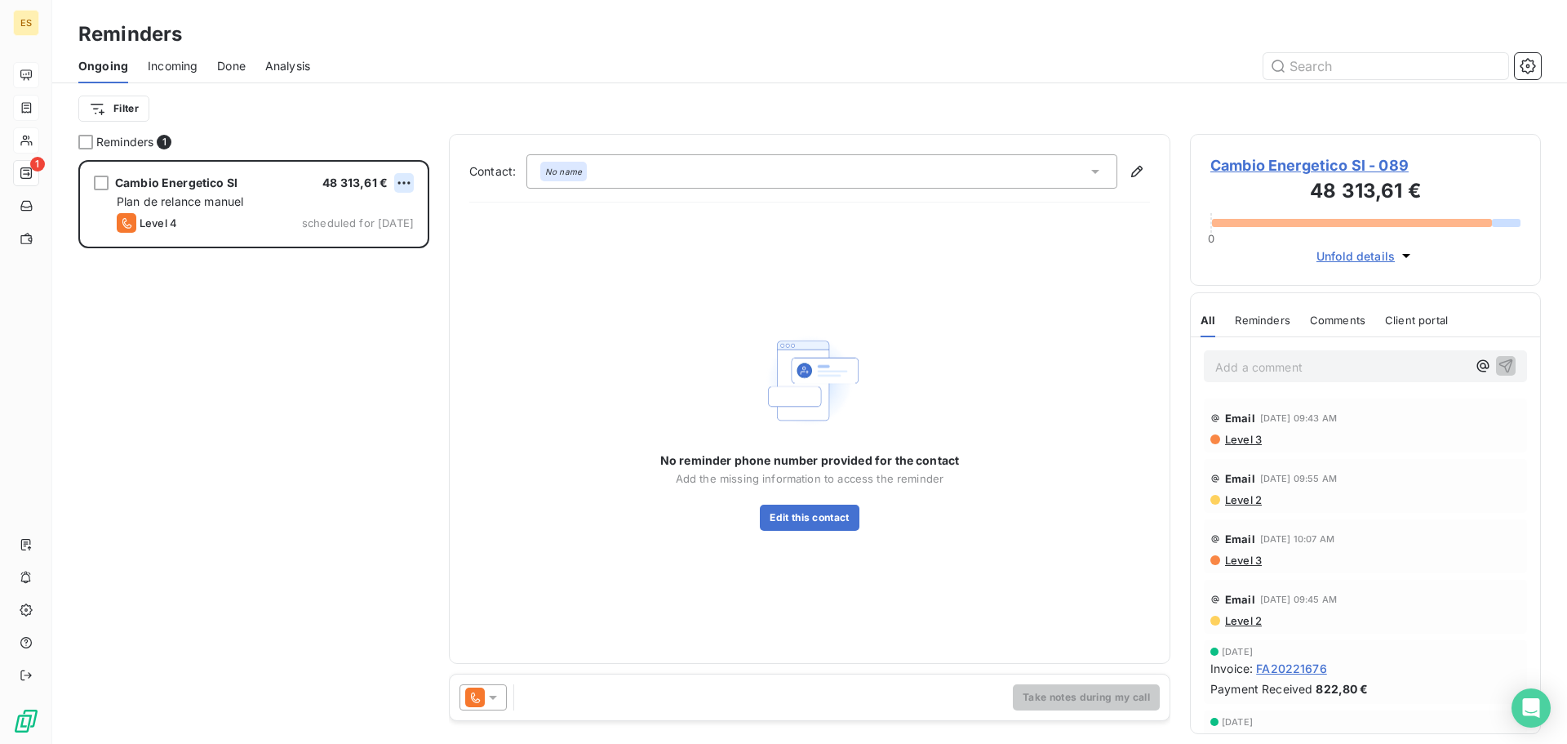
click at [402, 184] on html "ES 1 Reminders Ongoing Incoming Done Analysis Filter Reminders 1 Cambio Energet…" at bounding box center [783, 372] width 1567 height 744
click at [362, 212] on div "Reschedule this action" at bounding box center [334, 215] width 142 height 26
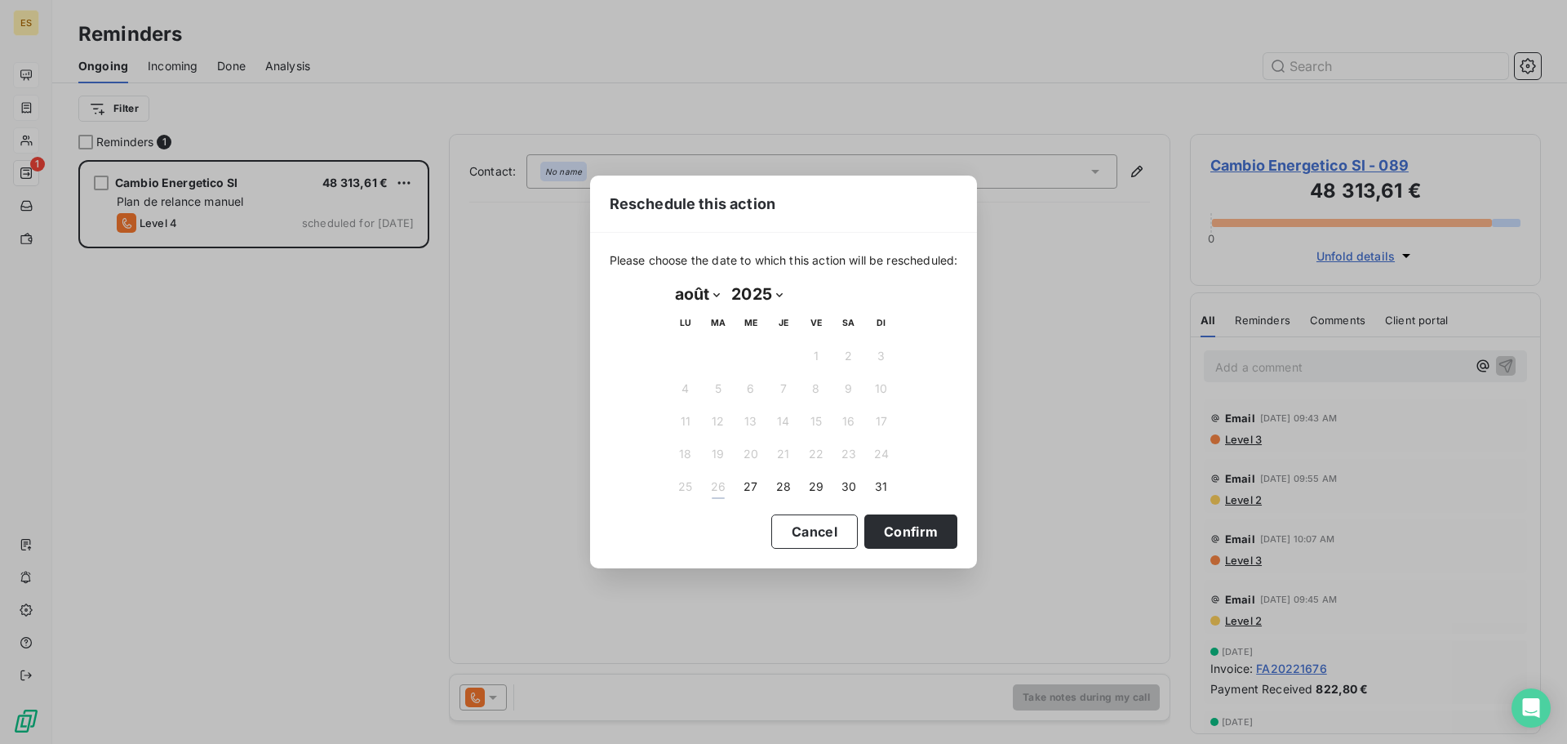
drag, startPoint x: 707, startPoint y: 292, endPoint x: 713, endPoint y: 306, distance: 15.0
click at [707, 292] on select "janvier février mars avril mai juin juillet août septembre octobre novembre déc…" at bounding box center [697, 294] width 56 height 26
select select "8"
click at [669, 281] on select "janvier février mars avril mai juin juillet août septembre octobre novembre déc…" at bounding box center [697, 294] width 56 height 26
click at [909, 536] on button "Confirm" at bounding box center [910, 531] width 93 height 34
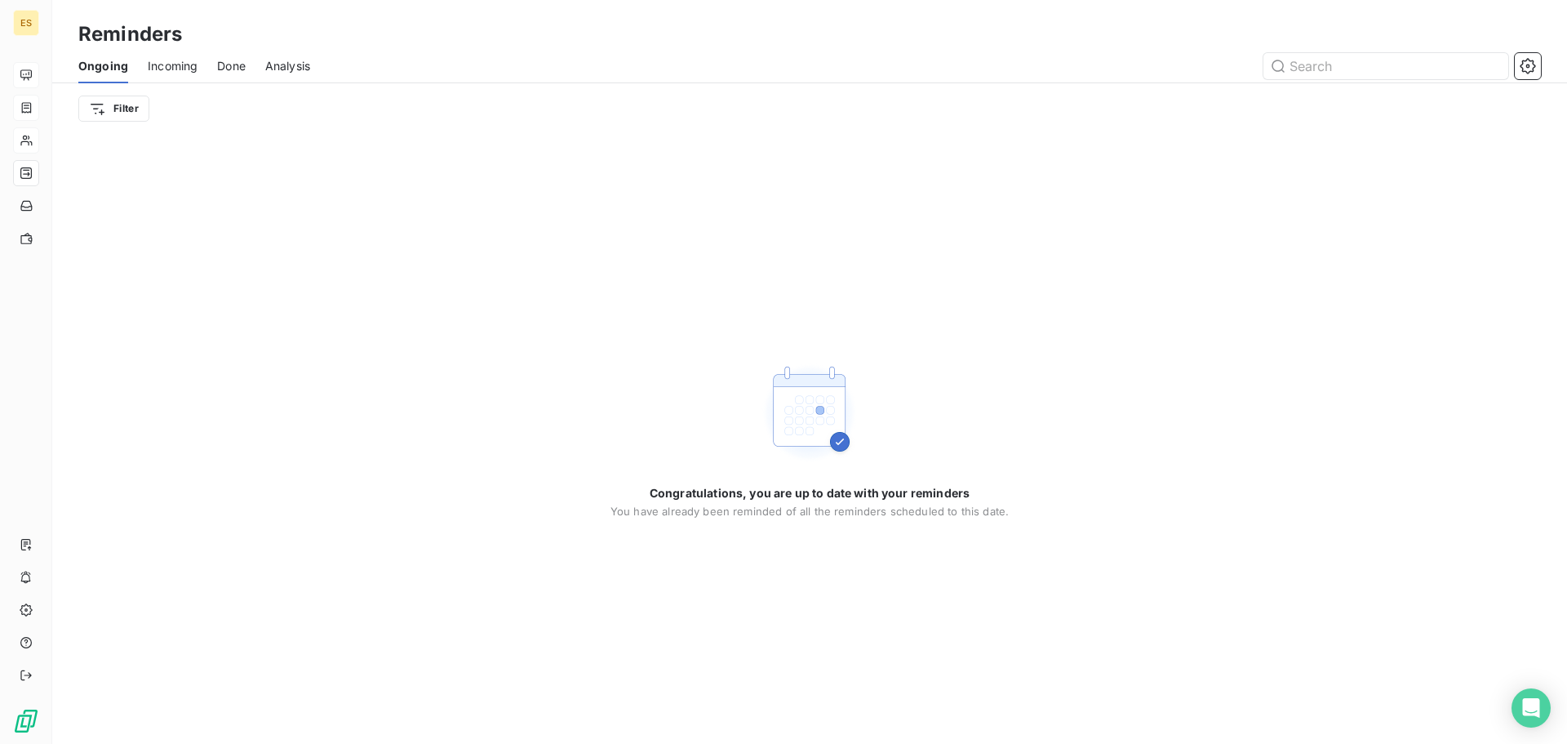
click at [182, 64] on span "Incoming" at bounding box center [173, 66] width 50 height 16
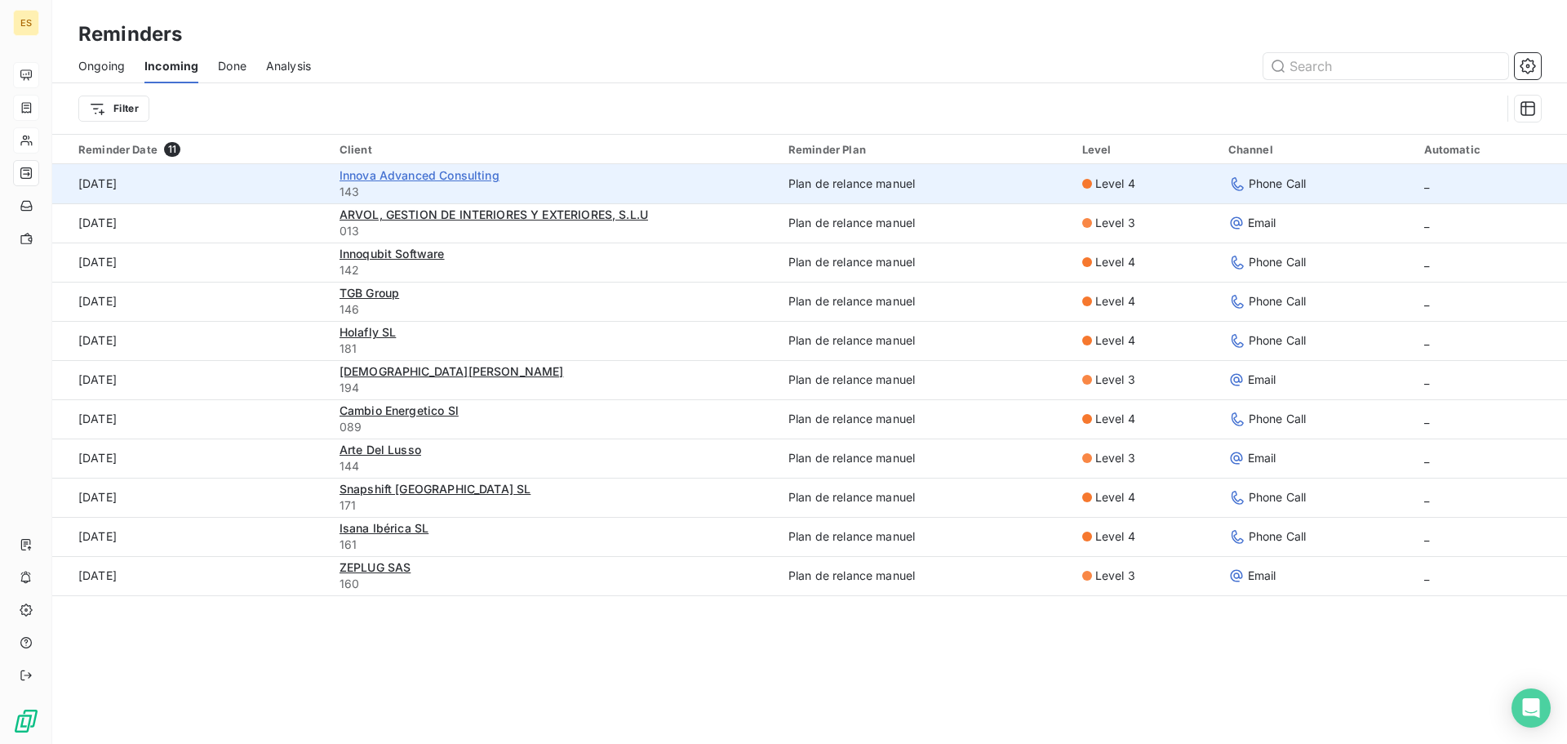
click at [401, 176] on span "Innova Advanced Consulting" at bounding box center [420, 175] width 160 height 14
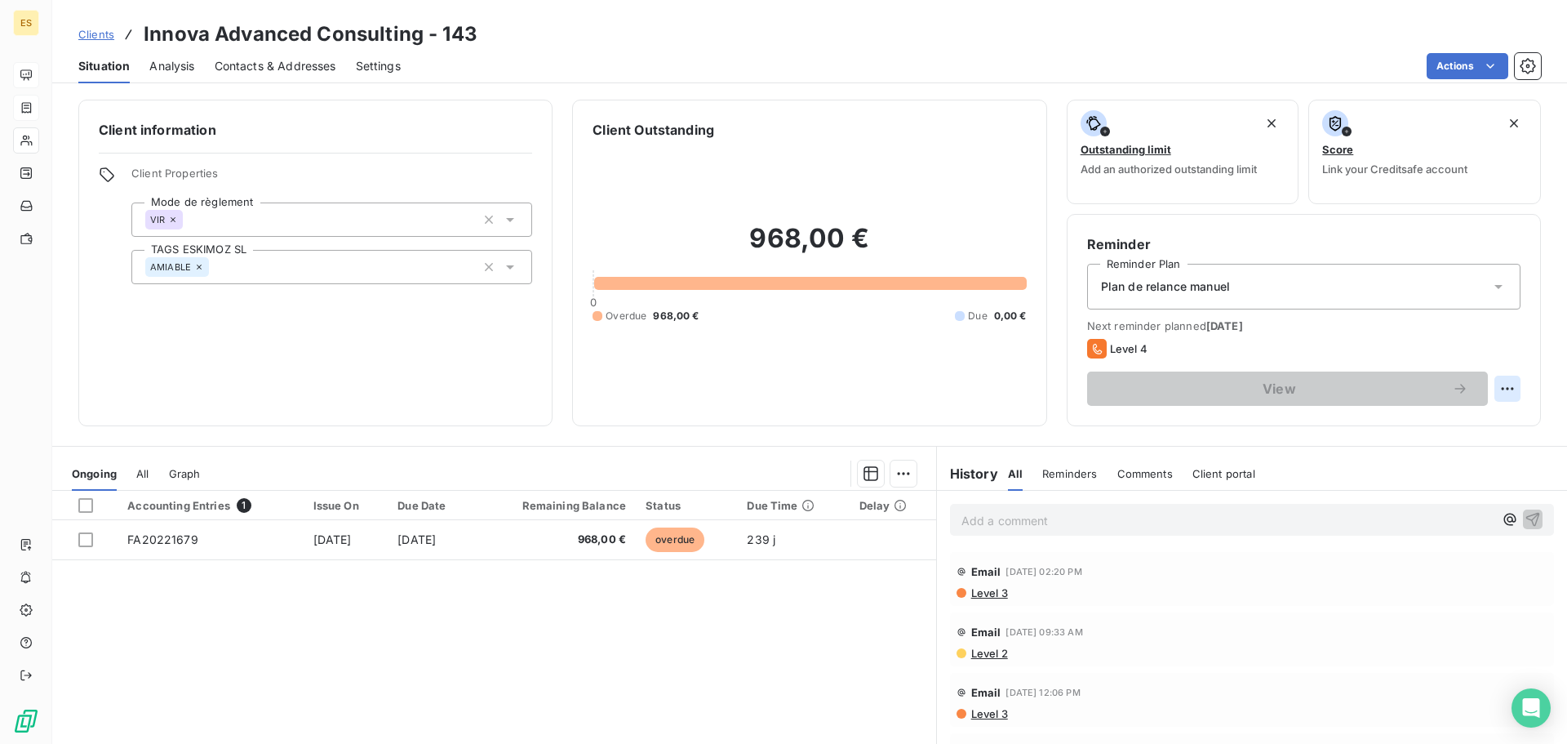
click at [1496, 389] on html "ES Clients Innova Advanced Consulting - 143 Situation Analysis Contacts & Addre…" at bounding box center [783, 372] width 1567 height 744
click at [1398, 426] on div "Reschedule this action" at bounding box center [1429, 424] width 142 height 26
select select "7"
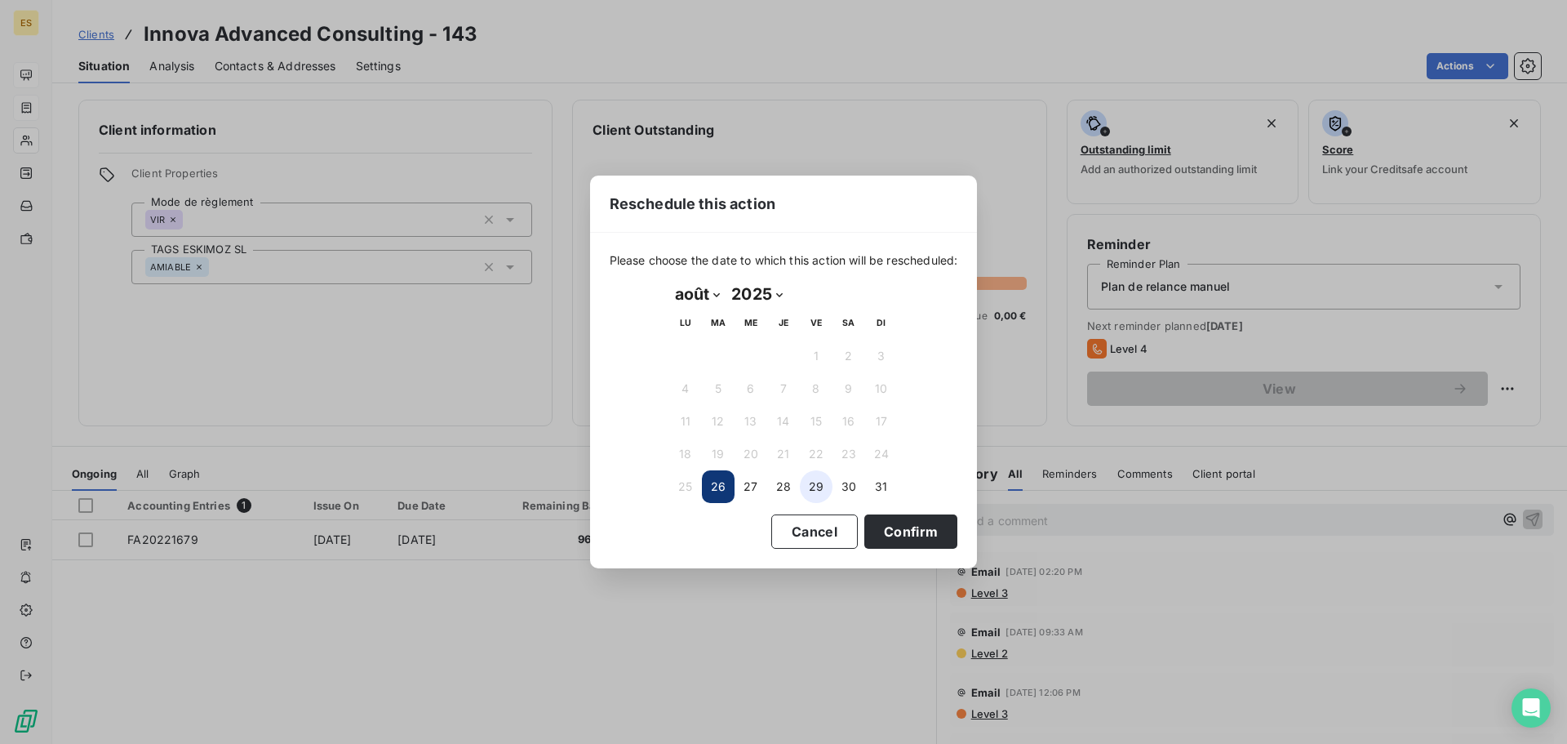
click at [813, 494] on button "29" at bounding box center [816, 486] width 33 height 33
click at [911, 526] on button "Confirm" at bounding box center [910, 531] width 93 height 34
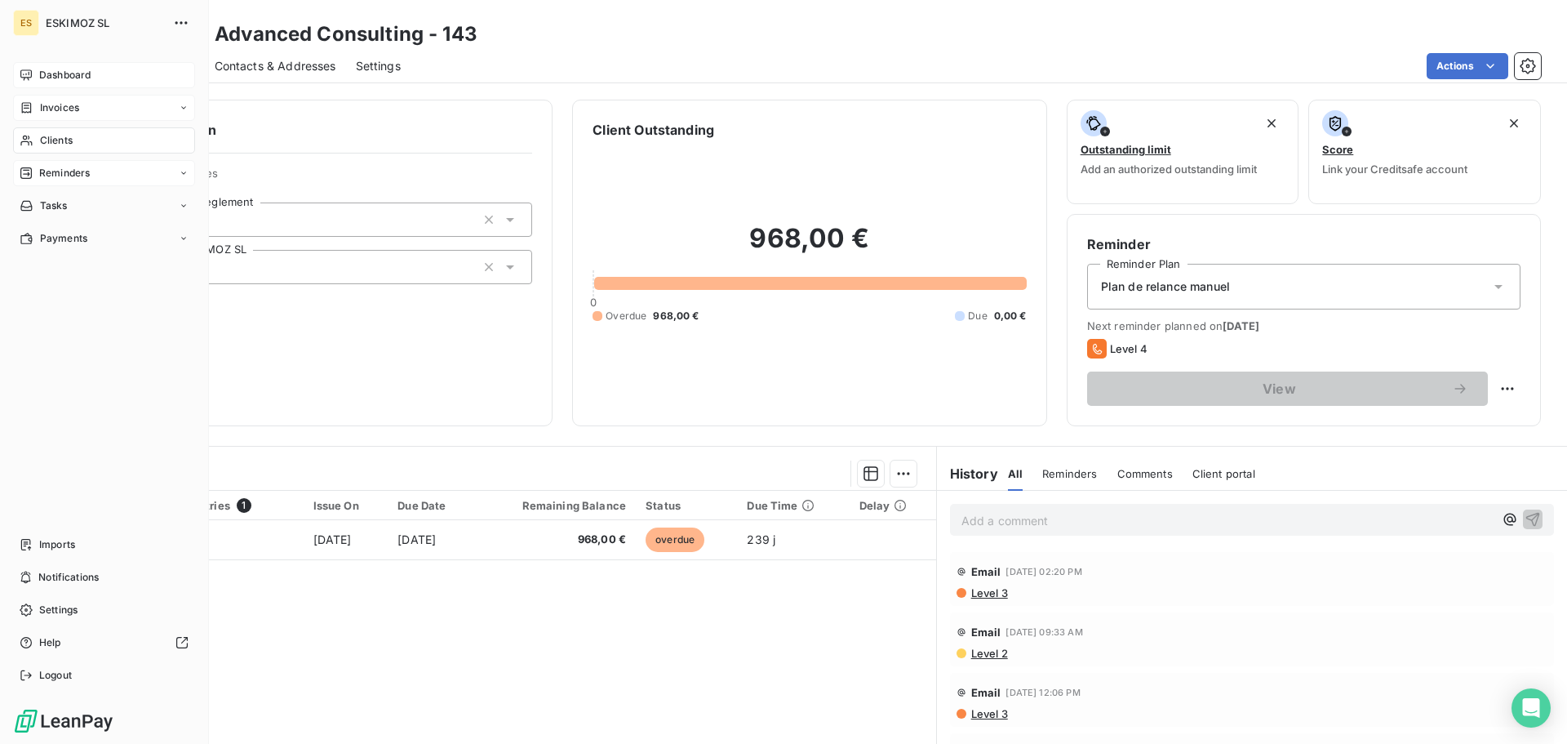
click at [69, 184] on div "Reminders" at bounding box center [104, 173] width 182 height 26
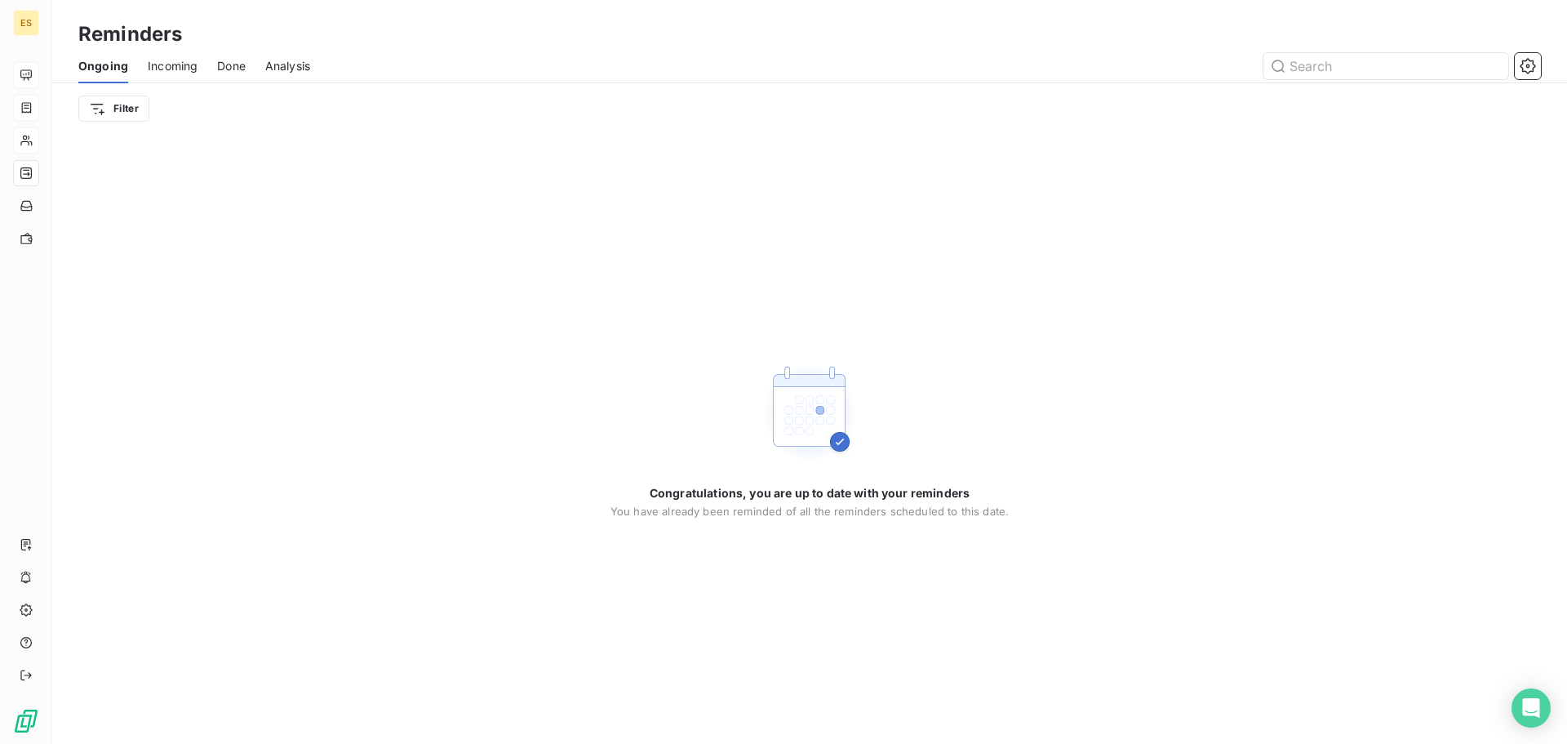
click at [183, 64] on span "Incoming" at bounding box center [173, 66] width 50 height 16
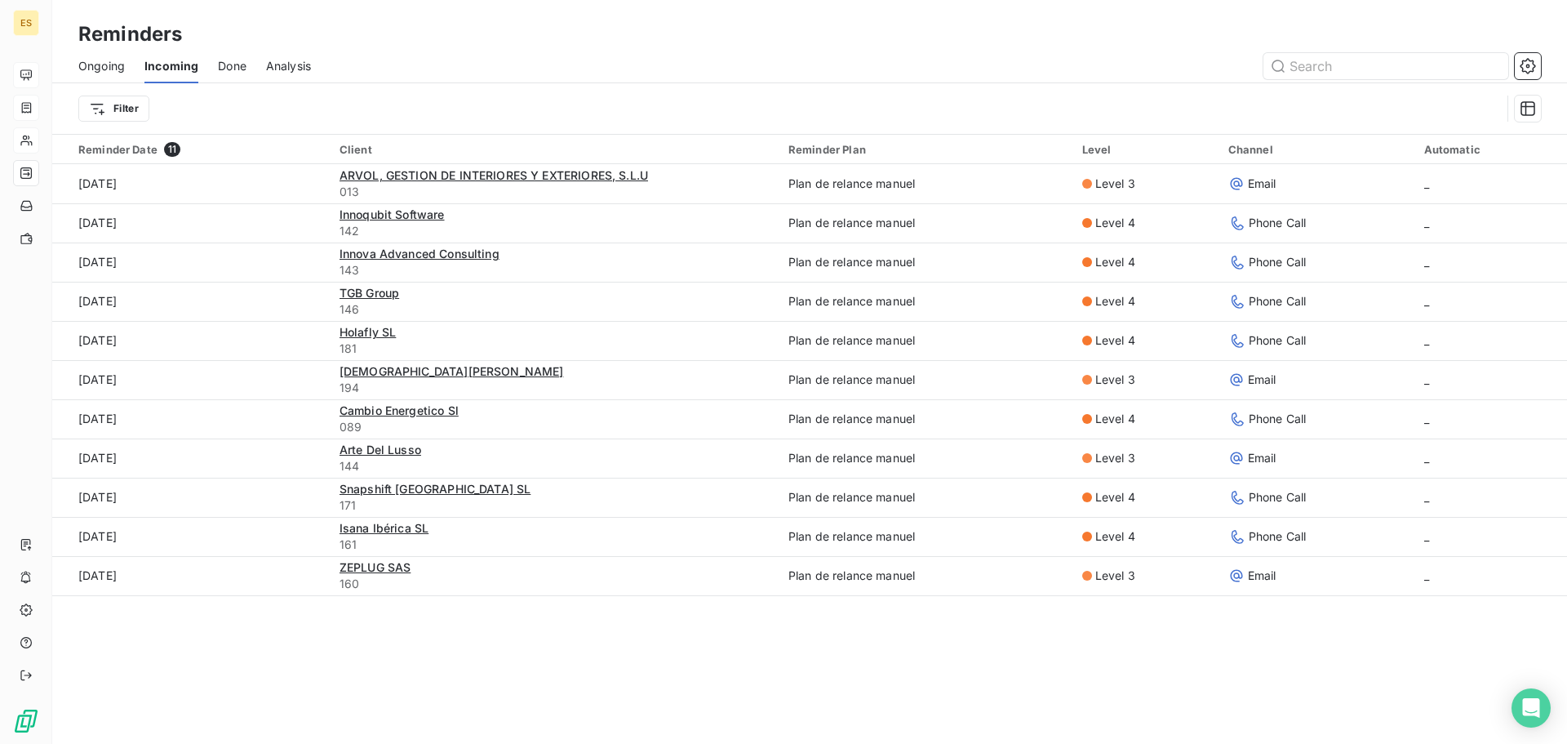
click at [241, 63] on span "Done" at bounding box center [232, 66] width 29 height 16
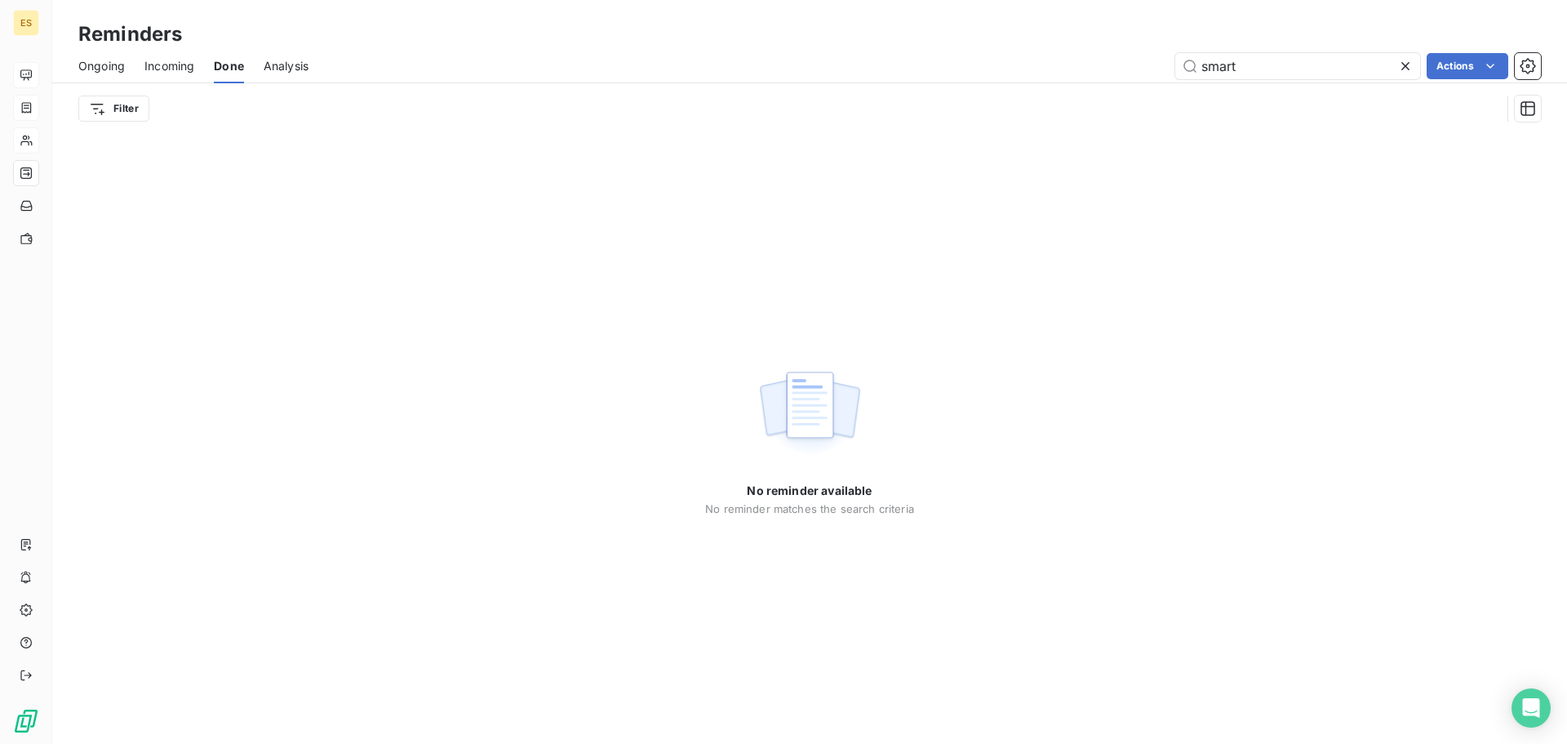
click at [290, 67] on span "Analysis" at bounding box center [286, 66] width 45 height 16
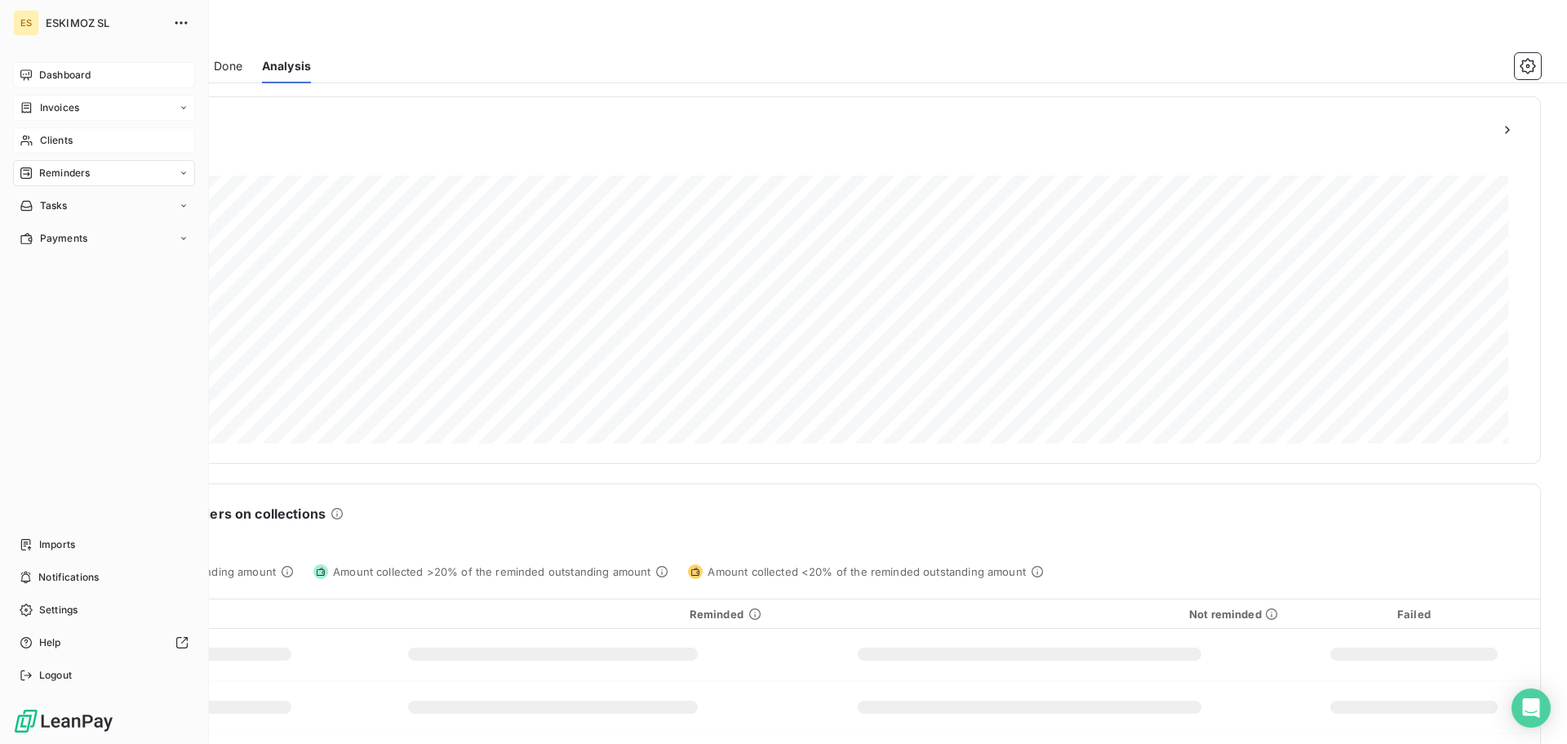
click at [45, 78] on span "Dashboard" at bounding box center [64, 75] width 51 height 15
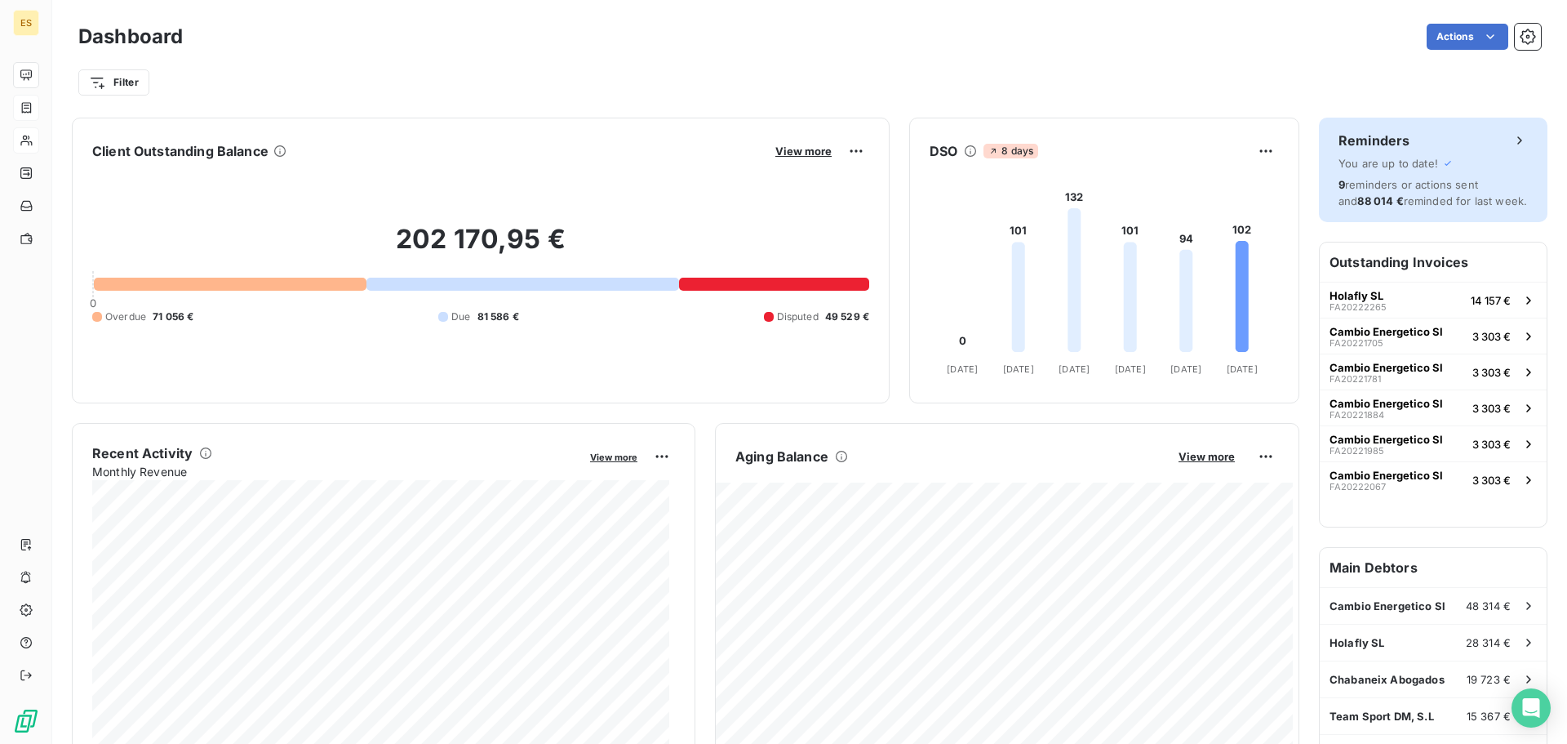
click at [1447, 133] on div "Reminders" at bounding box center [1433, 141] width 189 height 20
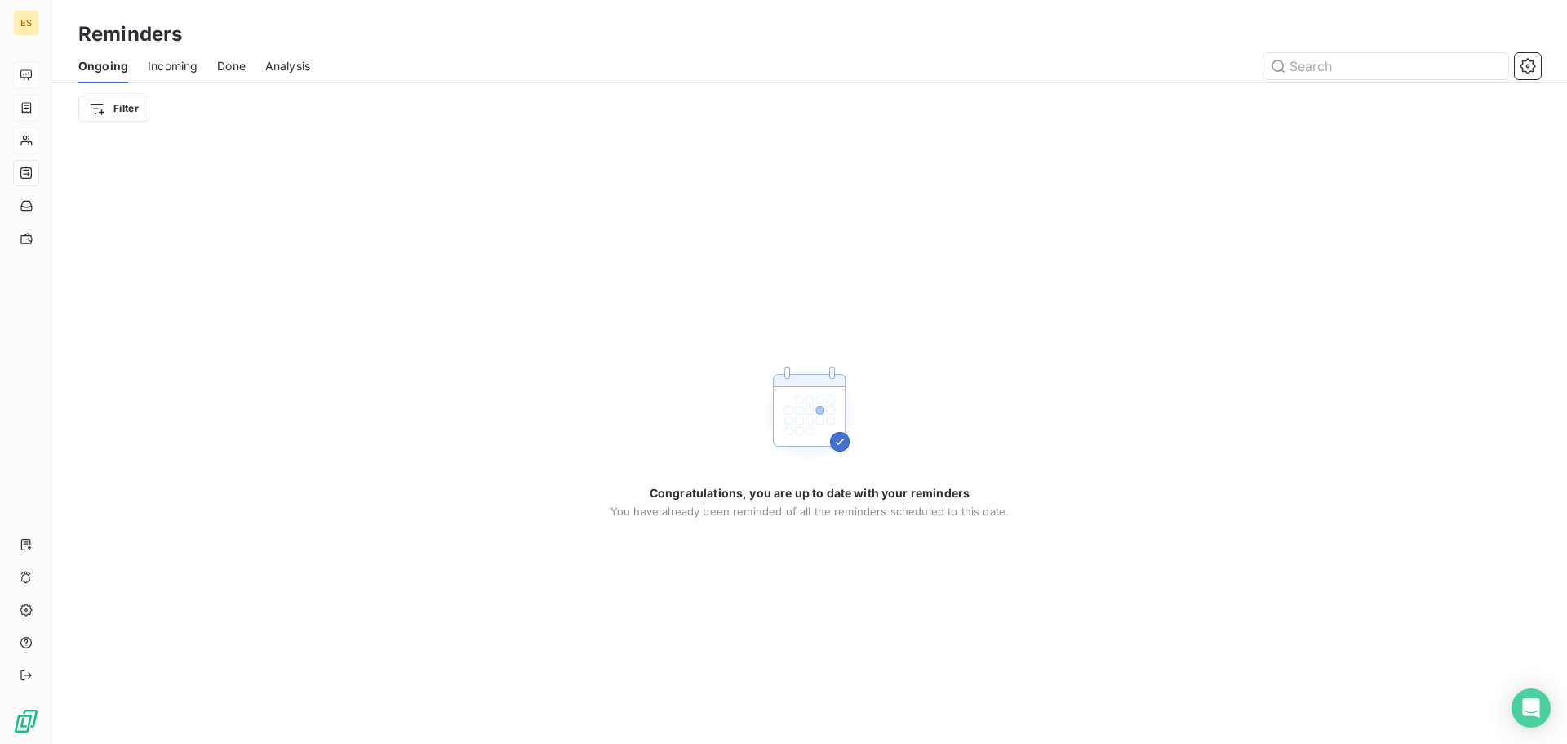
click at [187, 62] on span "Incoming" at bounding box center [173, 66] width 50 height 16
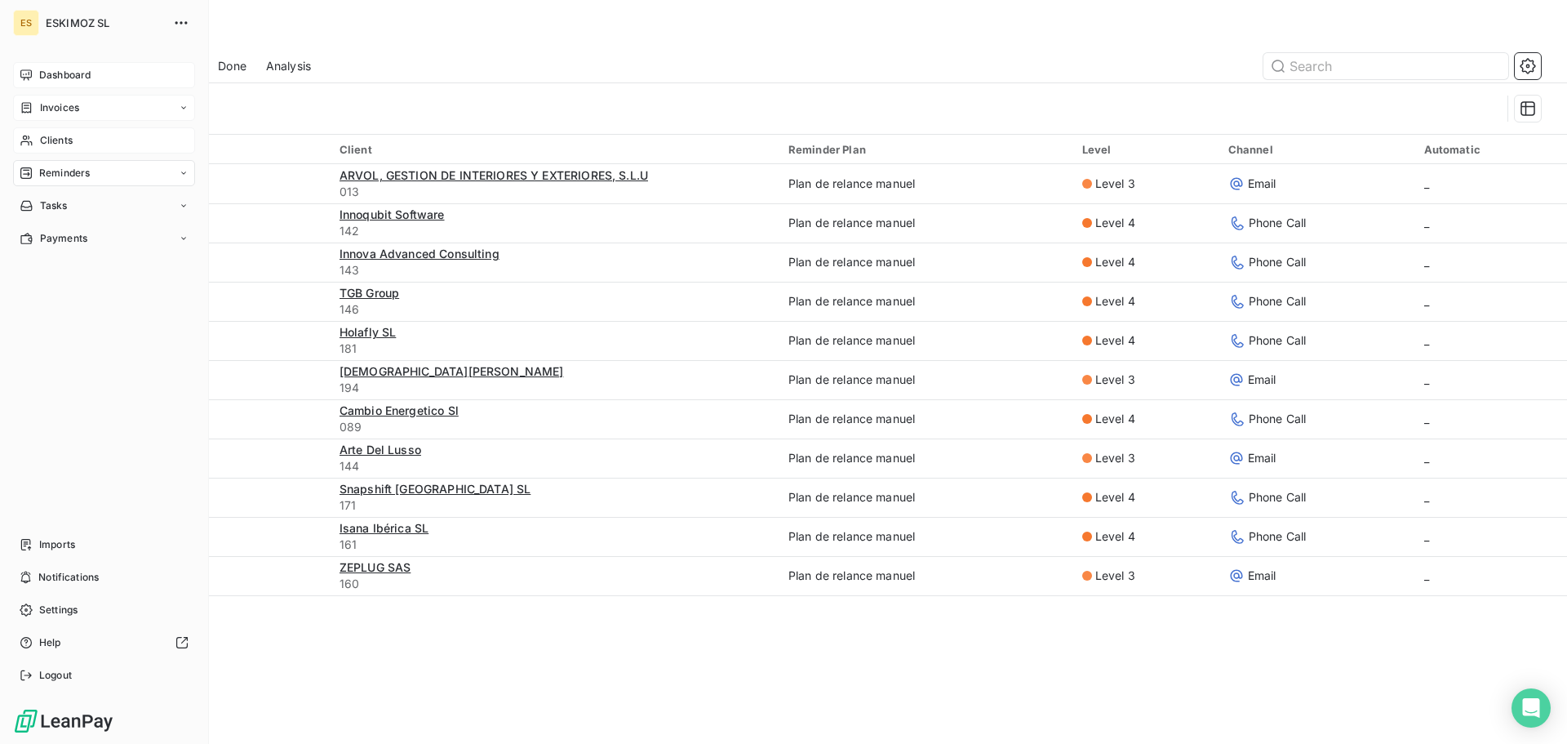
click at [38, 80] on div "Dashboard" at bounding box center [104, 75] width 182 height 26
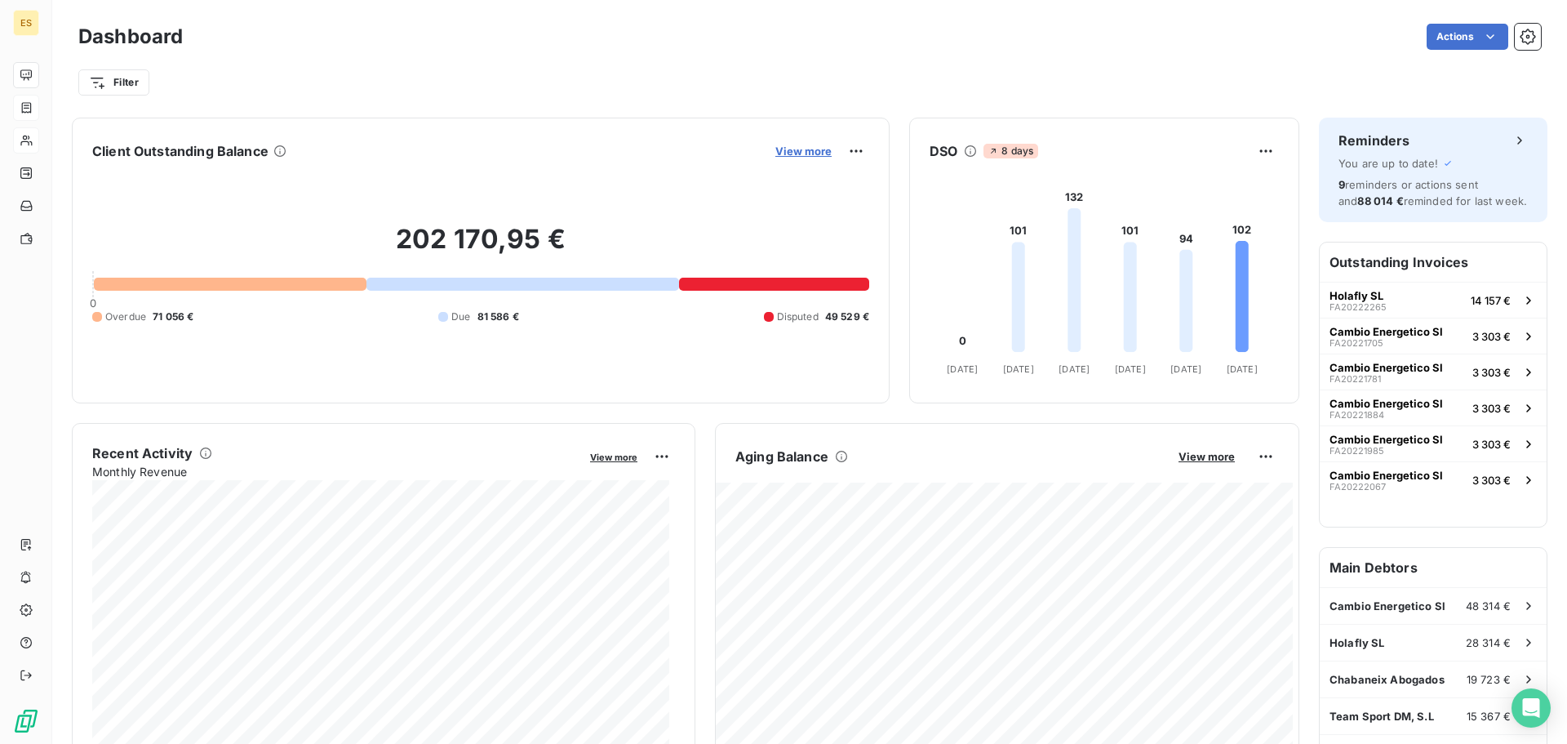
click at [788, 150] on span "View more" at bounding box center [804, 150] width 56 height 13
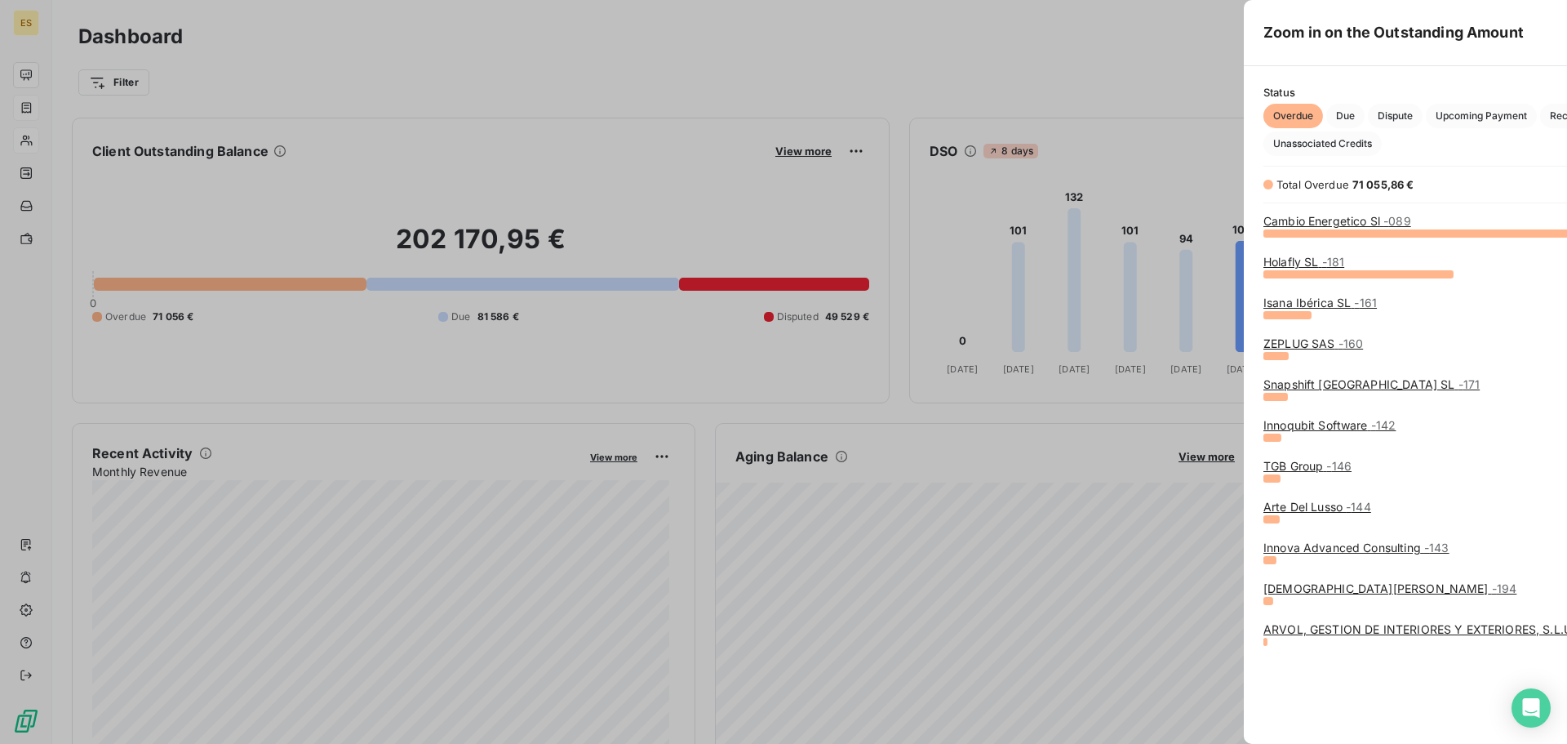
scroll to position [499, 615]
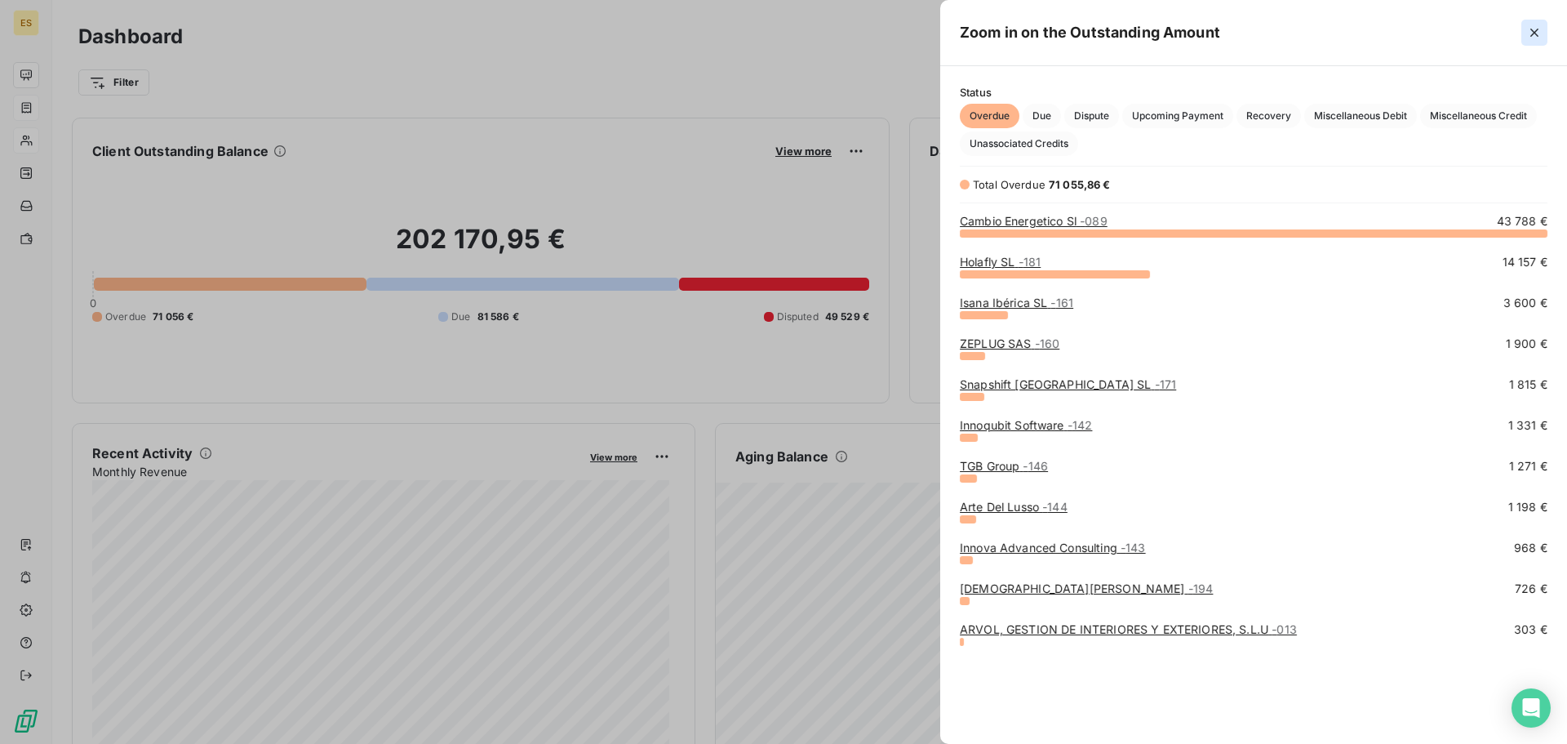
click at [1533, 34] on icon "button" at bounding box center [1535, 33] width 8 height 8
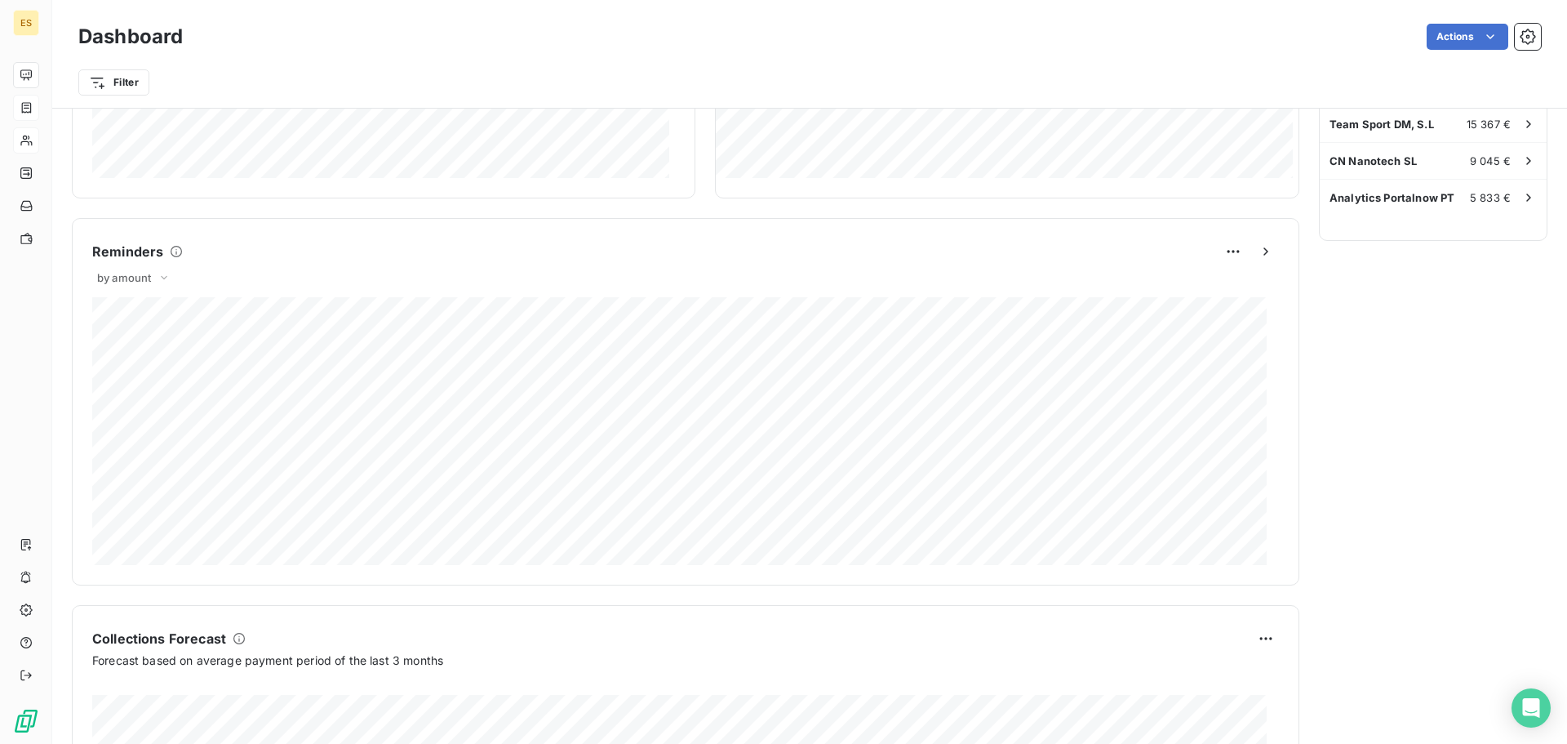
scroll to position [656, 0]
